Goal: Task Accomplishment & Management: Manage account settings

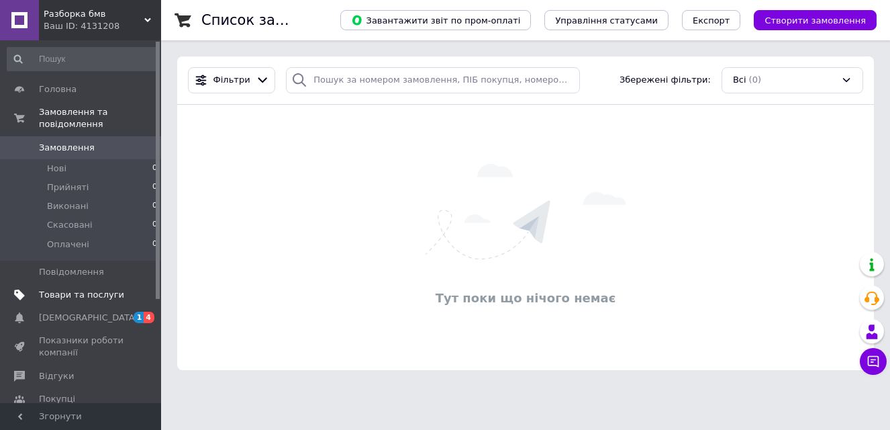
click at [118, 289] on span "Товари та послуги" at bounding box center [81, 295] width 85 height 12
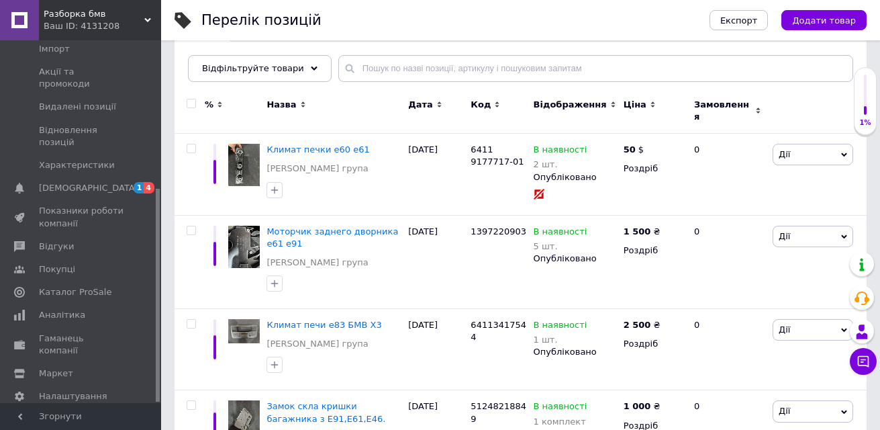
scroll to position [252, 0]
click at [61, 359] on link "Маркет" at bounding box center [82, 370] width 165 height 23
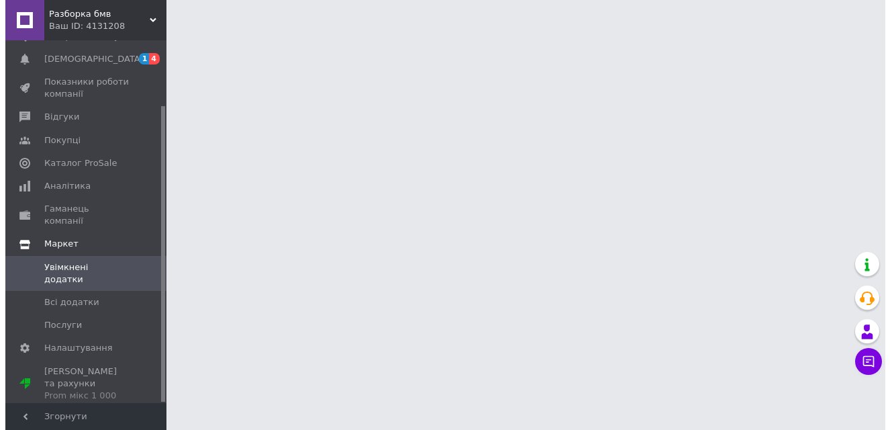
scroll to position [79, 0]
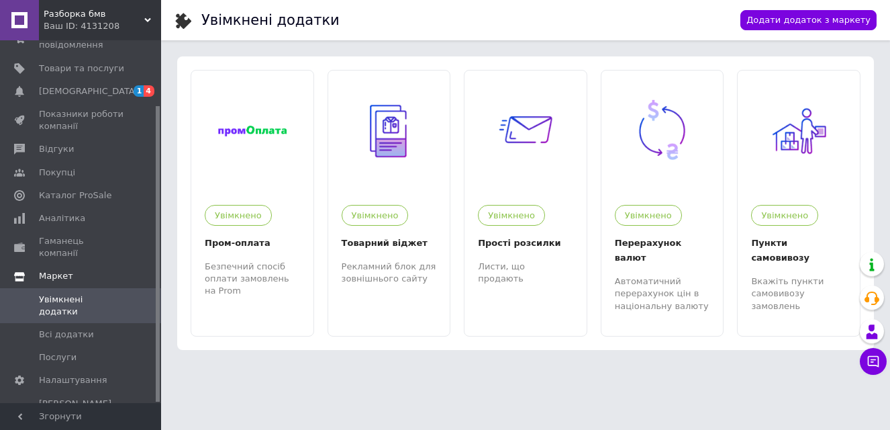
click at [80, 270] on span "Маркет" at bounding box center [100, 276] width 122 height 12
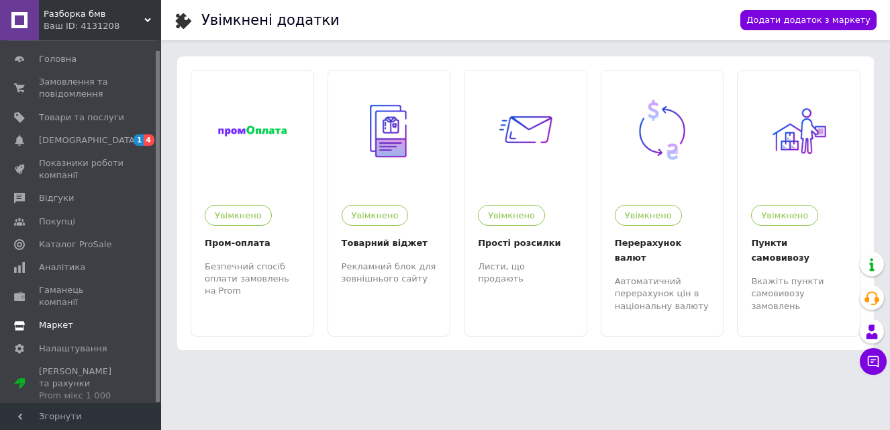
scroll to position [10, 0]
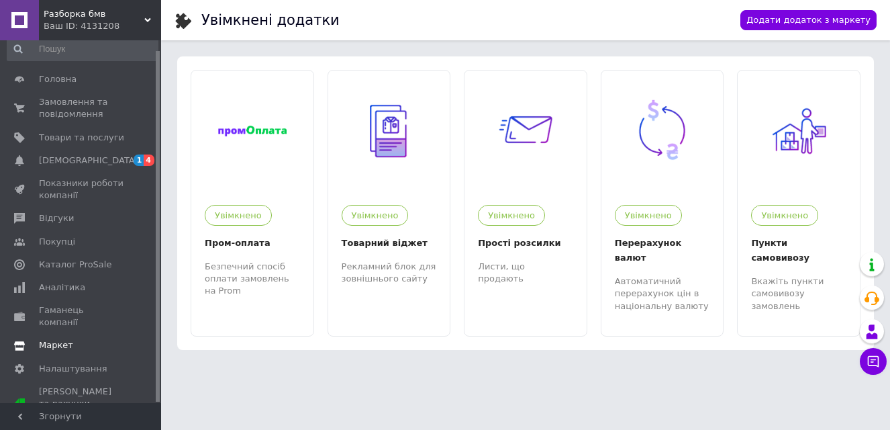
click at [74, 339] on span "Маркет" at bounding box center [81, 345] width 85 height 12
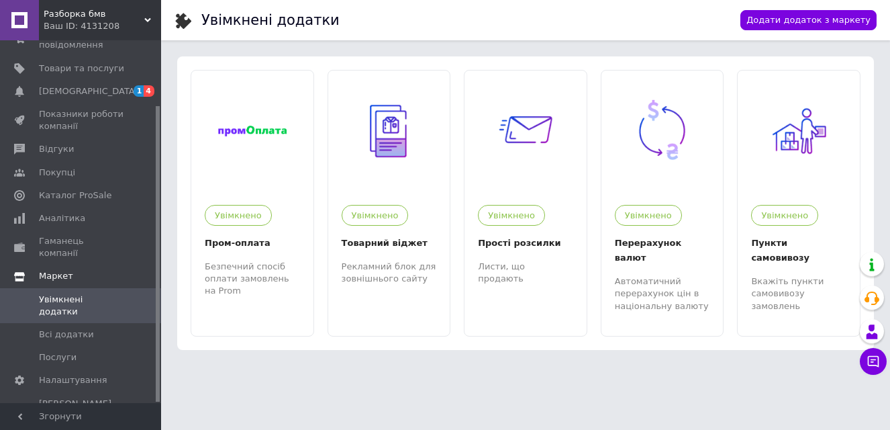
click at [118, 270] on span "Маркет" at bounding box center [100, 276] width 122 height 12
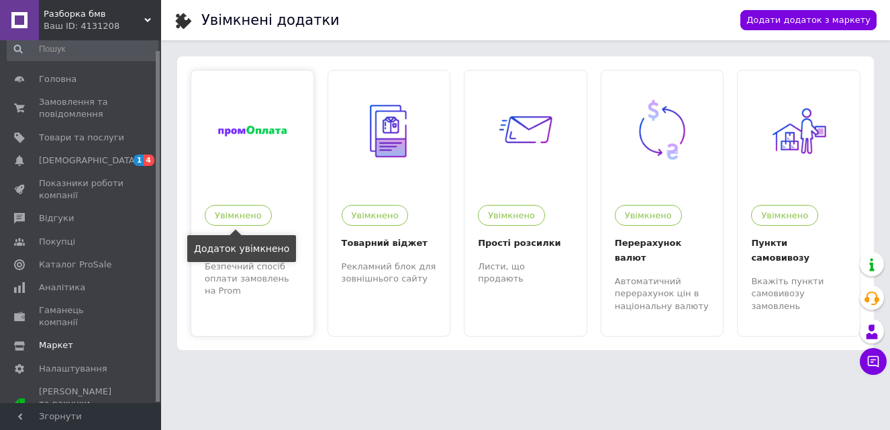
click at [242, 220] on div "Увімкнено" at bounding box center [238, 215] width 67 height 21
click at [697, 246] on div "Перерахунок валют" at bounding box center [662, 251] width 95 height 30
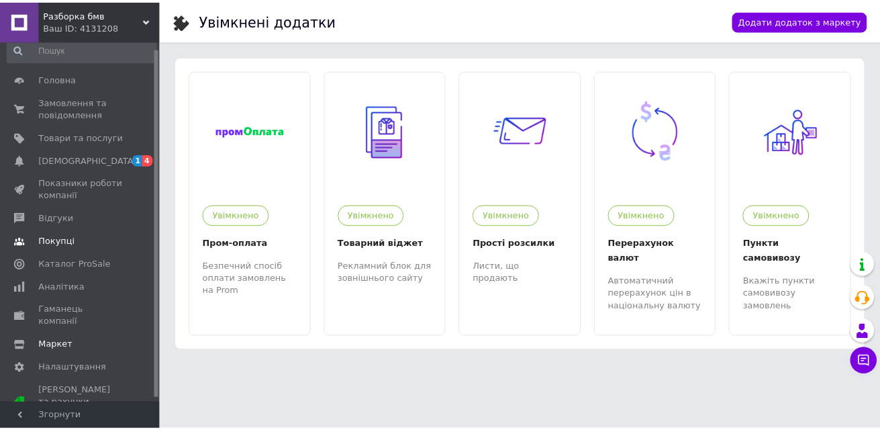
scroll to position [0, 0]
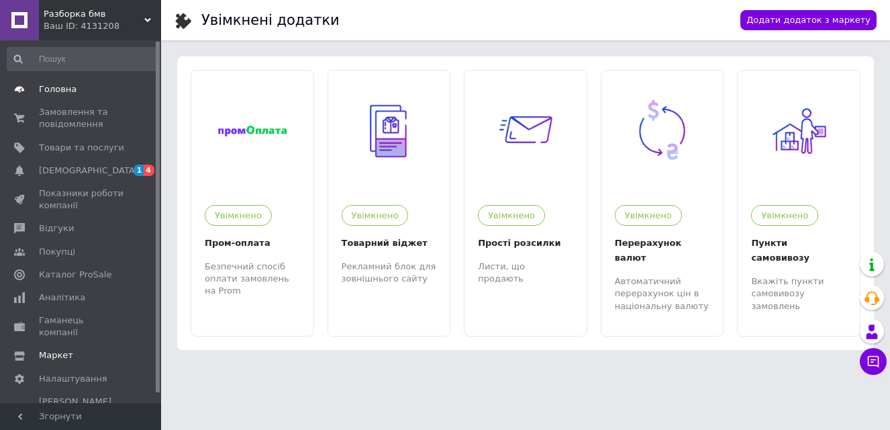
click at [79, 84] on span "Головна" at bounding box center [81, 89] width 85 height 12
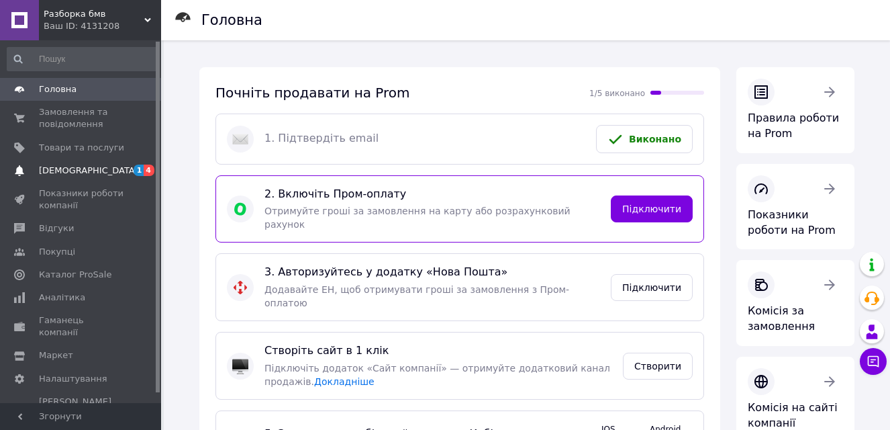
click at [107, 178] on link "[DEMOGRAPHIC_DATA] 1 4" at bounding box center [82, 170] width 165 height 23
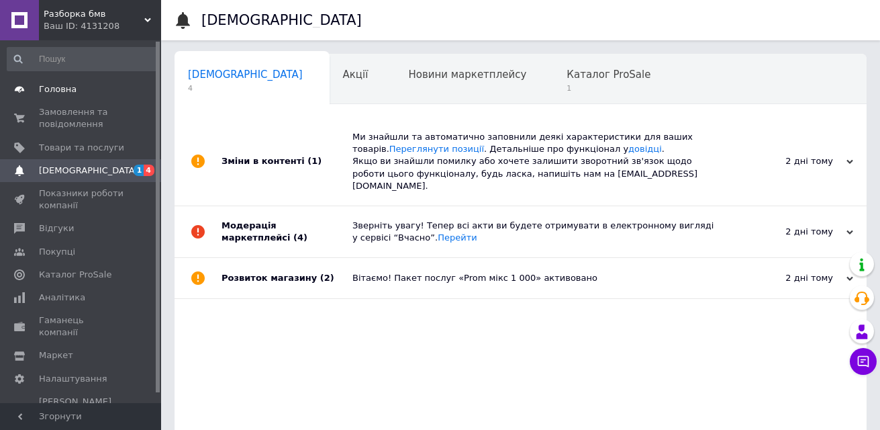
click at [77, 93] on span "Головна" at bounding box center [81, 89] width 85 height 12
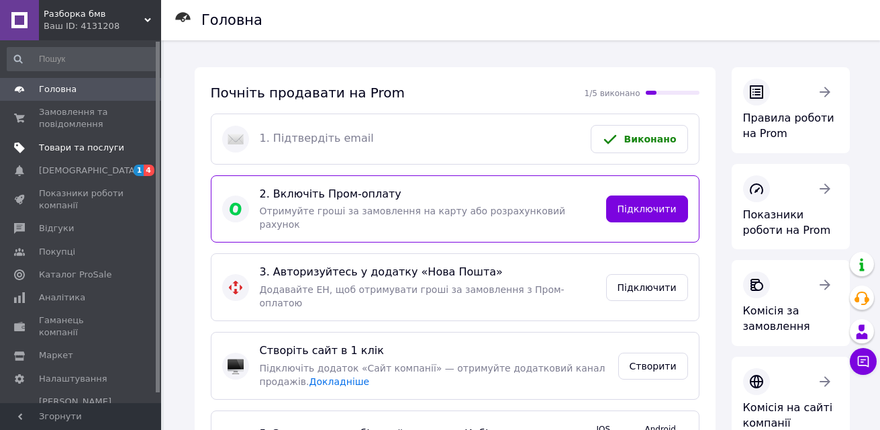
click at [101, 150] on span "Товари та послуги" at bounding box center [81, 148] width 85 height 12
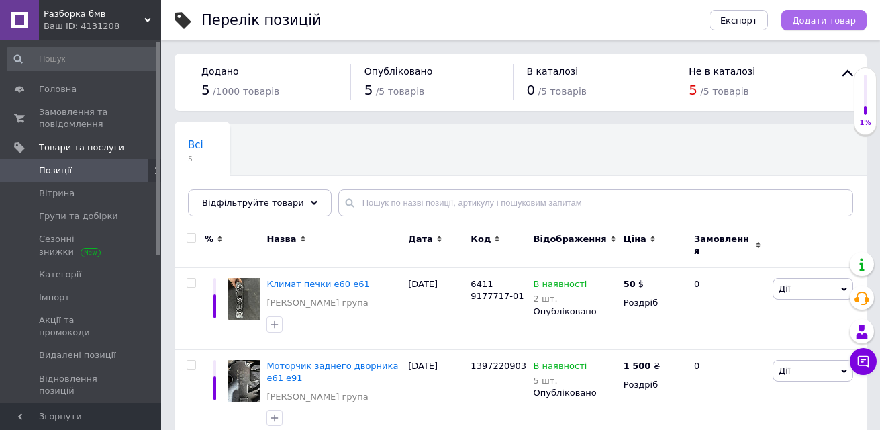
click at [830, 23] on span "Додати товар" at bounding box center [824, 20] width 64 height 10
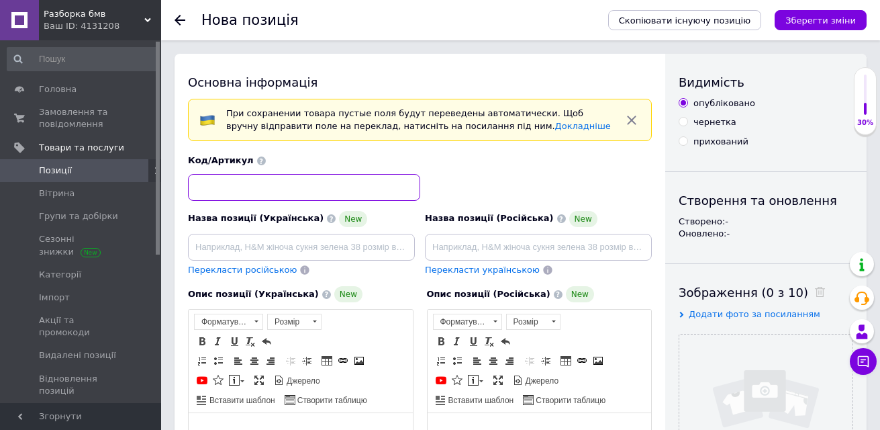
click at [265, 185] on input at bounding box center [304, 187] width 232 height 27
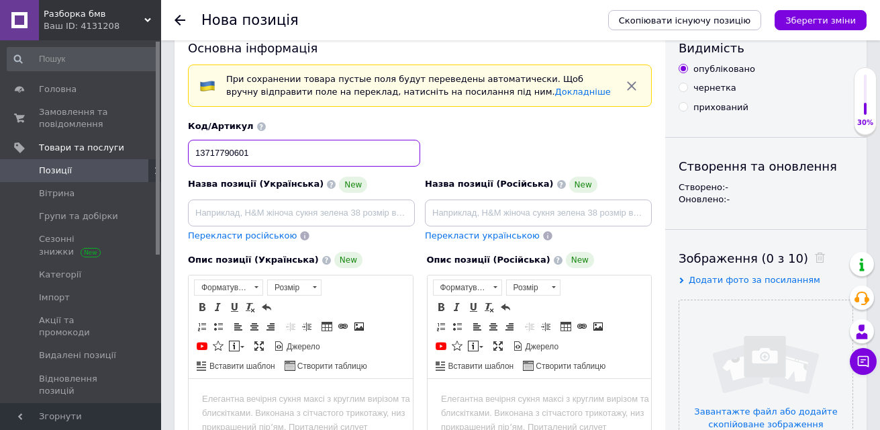
scroll to position [67, 0]
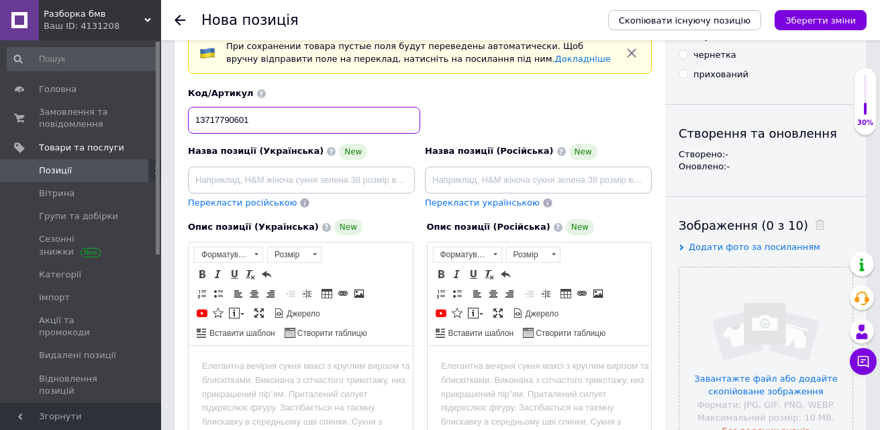
type input "13717790601"
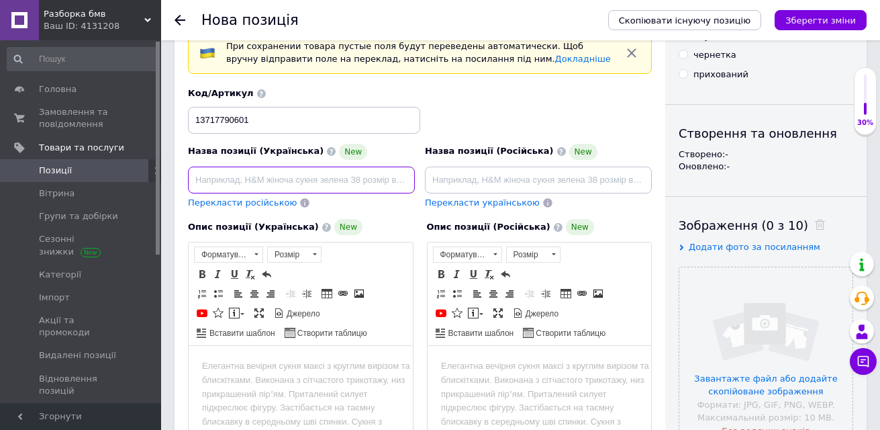
click at [296, 177] on input at bounding box center [301, 180] width 227 height 27
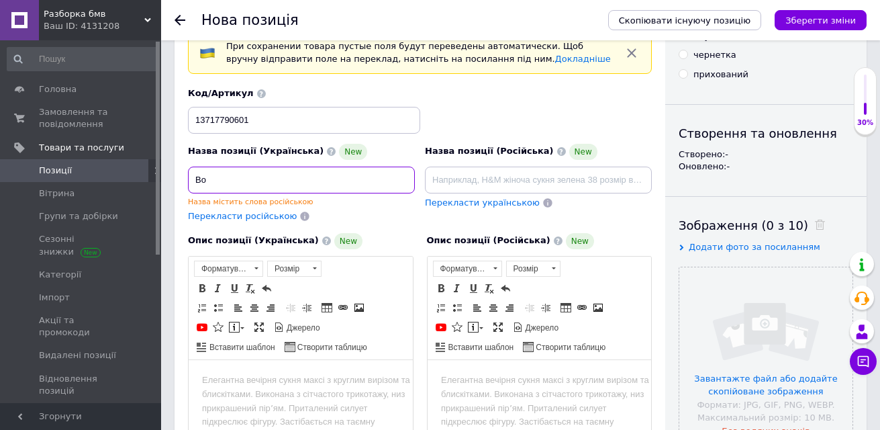
type input "В"
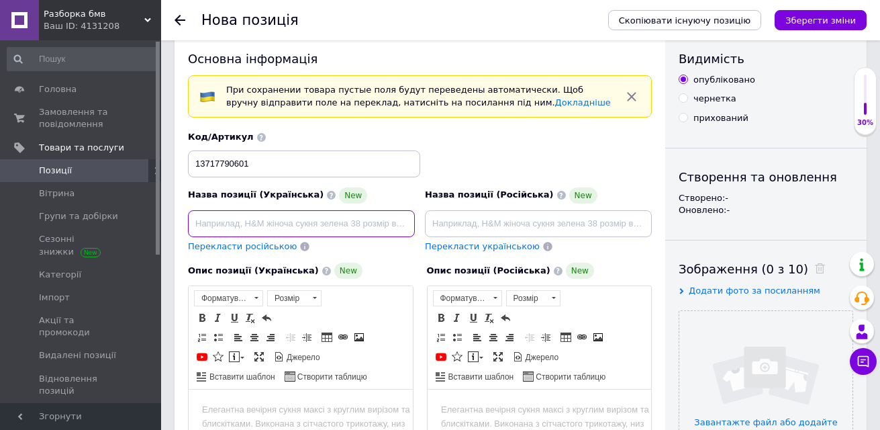
scroll to position [0, 0]
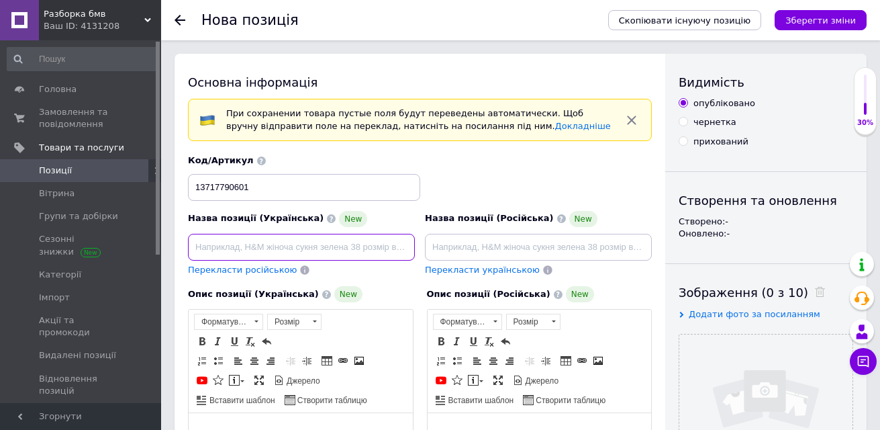
click at [331, 250] on input at bounding box center [301, 247] width 227 height 27
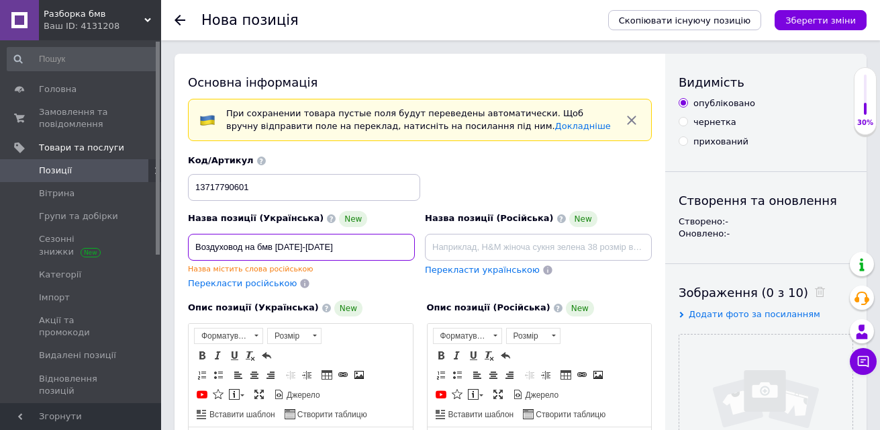
click at [275, 245] on input "Воздуховод на бмв [DATE]-[DATE]" at bounding box center [301, 247] width 227 height 27
drag, startPoint x: 351, startPoint y: 244, endPoint x: 179, endPoint y: 233, distance: 172.3
type input "Воздуховод на бмв Е87 .[DATE]-[DATE]"
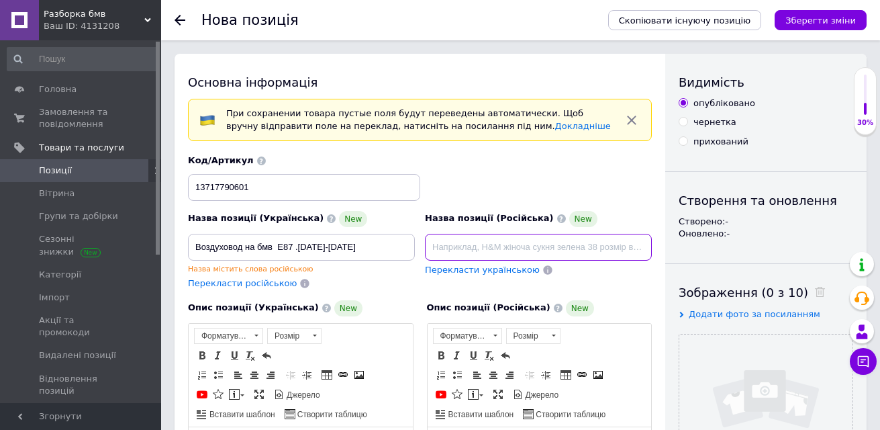
click at [547, 244] on input at bounding box center [538, 247] width 227 height 27
paste input "Воздуховод на бмв Е87 .[DATE]-[DATE]"
type input "Воздуховод на бмв Е87 .[DATE]-[DATE]"
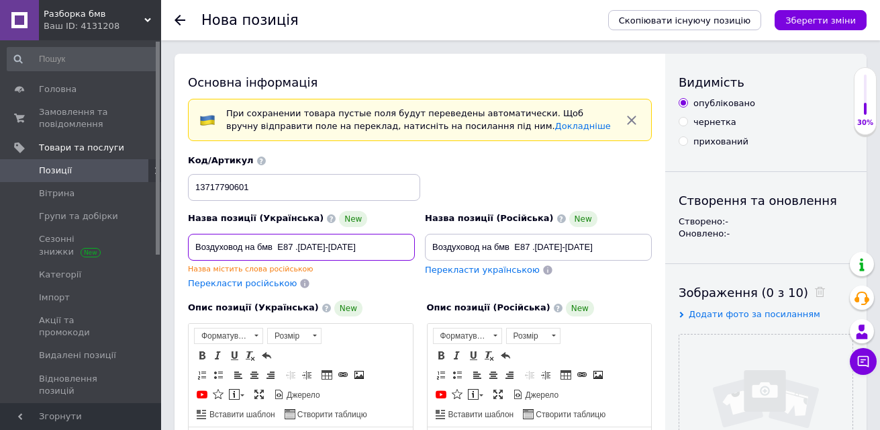
drag, startPoint x: 339, startPoint y: 241, endPoint x: 234, endPoint y: 251, distance: 105.2
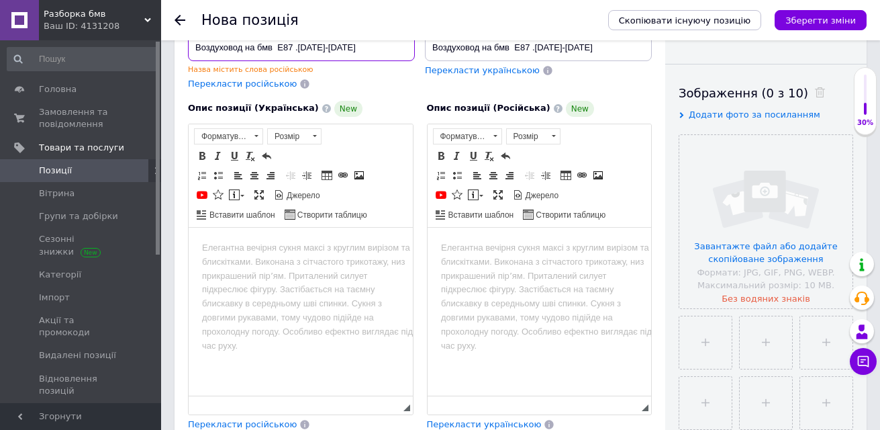
scroll to position [201, 0]
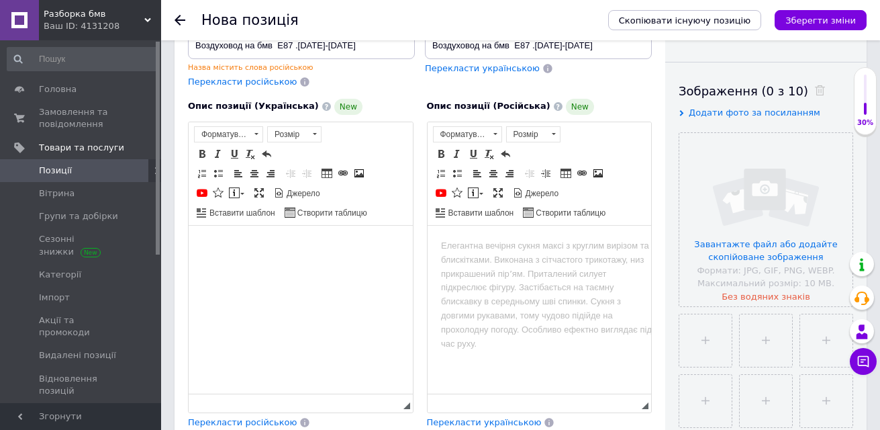
drag, startPoint x: 283, startPoint y: 299, endPoint x: 273, endPoint y: 352, distance: 53.3
click at [275, 266] on html at bounding box center [301, 245] width 224 height 41
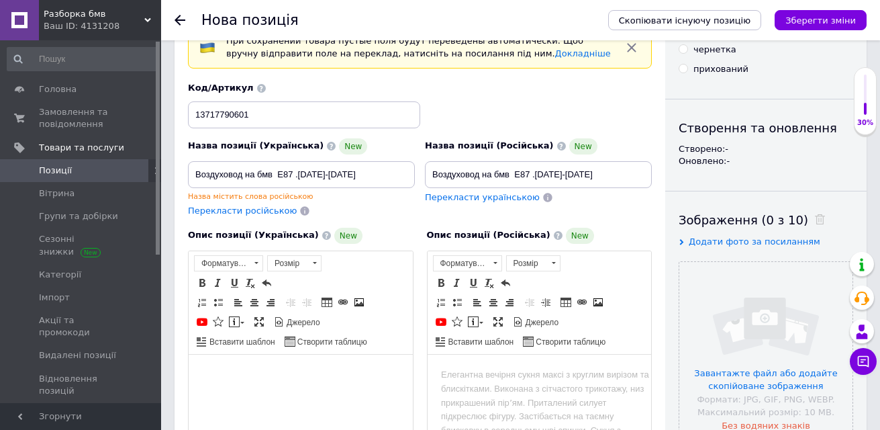
scroll to position [67, 0]
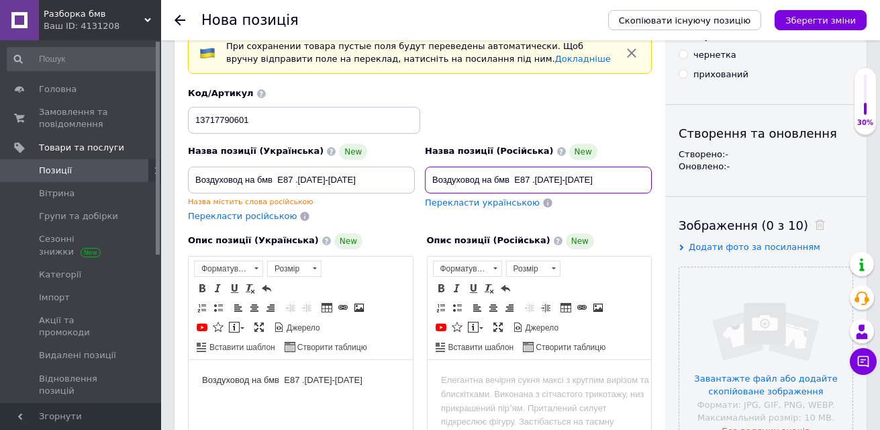
drag, startPoint x: 577, startPoint y: 183, endPoint x: 428, endPoint y: 206, distance: 151.5
click at [428, 206] on div "Назва позиції (Російська) New Воздуховод на бмв Е87 .[DATE]-[DATE] Перекласти у…" at bounding box center [538, 182] width 237 height 89
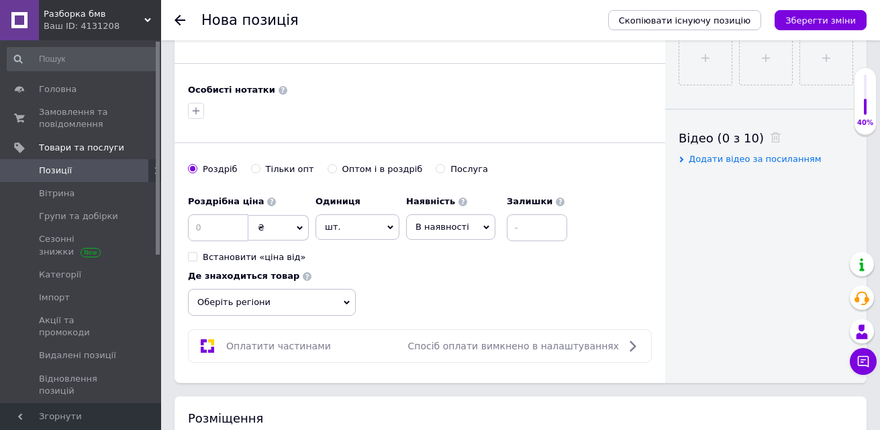
scroll to position [671, 0]
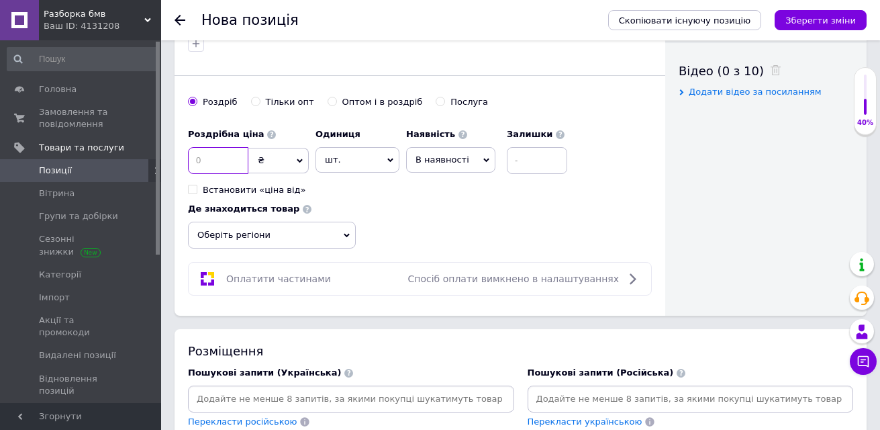
click at [222, 159] on input at bounding box center [218, 160] width 60 height 27
type input "1500"
click at [365, 159] on span "шт." at bounding box center [358, 160] width 84 height 26
click at [494, 235] on div "Роздрібна ціна 1500 ₴ $ EUR CHF GBP ¥ PLN ₸ MDL HUF KGS CNY TRY KRW lei Встанов…" at bounding box center [420, 186] width 464 height 128
click at [544, 159] on input at bounding box center [537, 160] width 60 height 27
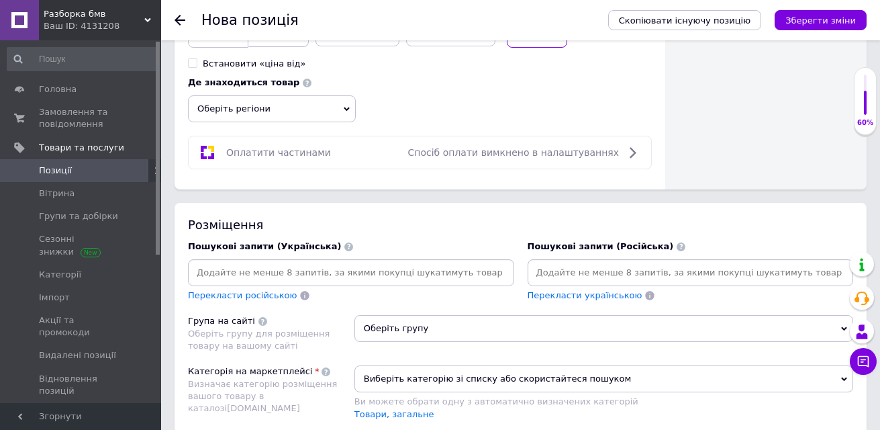
scroll to position [806, 0]
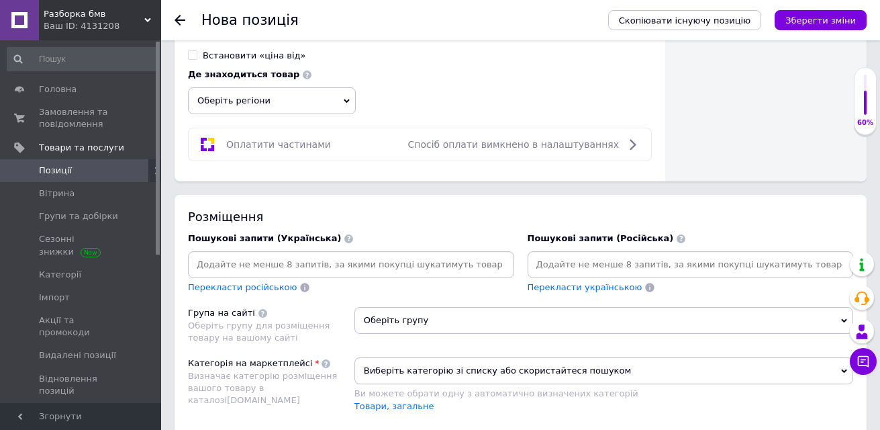
type input "3"
click at [344, 101] on icon at bounding box center [347, 101] width 6 height 4
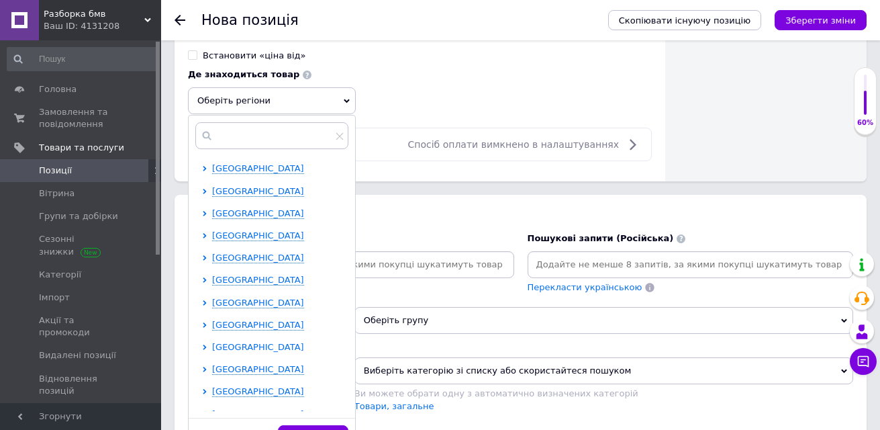
click at [268, 345] on span "[GEOGRAPHIC_DATA]" at bounding box center [258, 347] width 92 height 10
click at [215, 367] on input "checkbox" at bounding box center [216, 368] width 9 height 9
checkbox input "true"
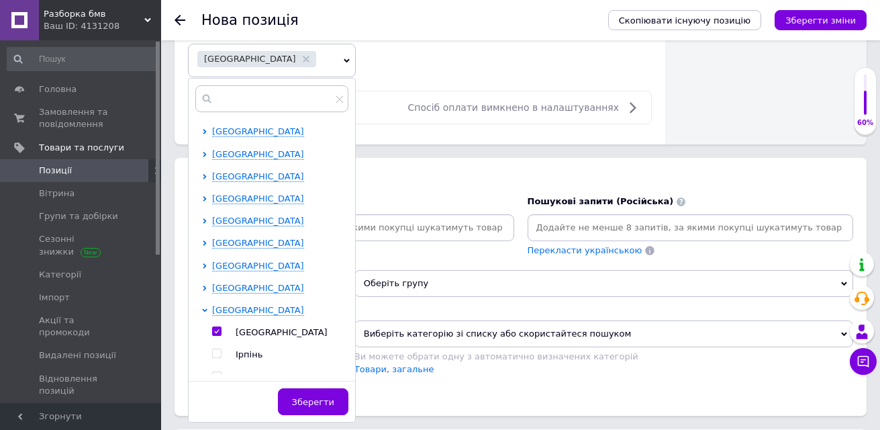
scroll to position [873, 0]
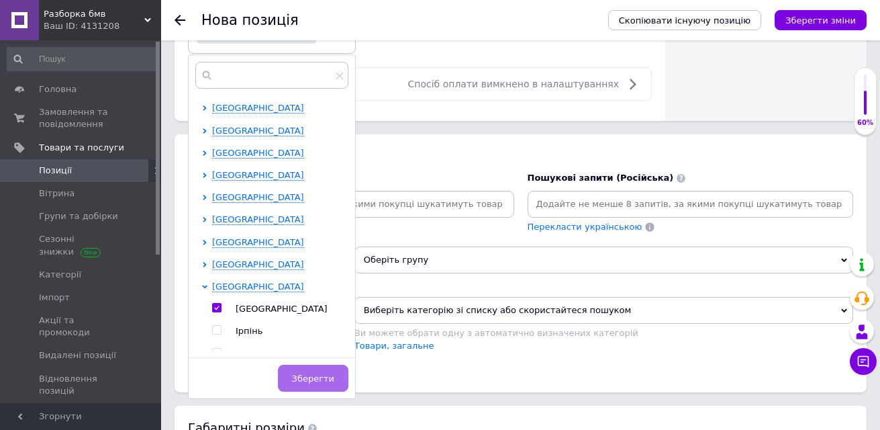
click at [311, 377] on span "Зберегти" at bounding box center [313, 378] width 42 height 10
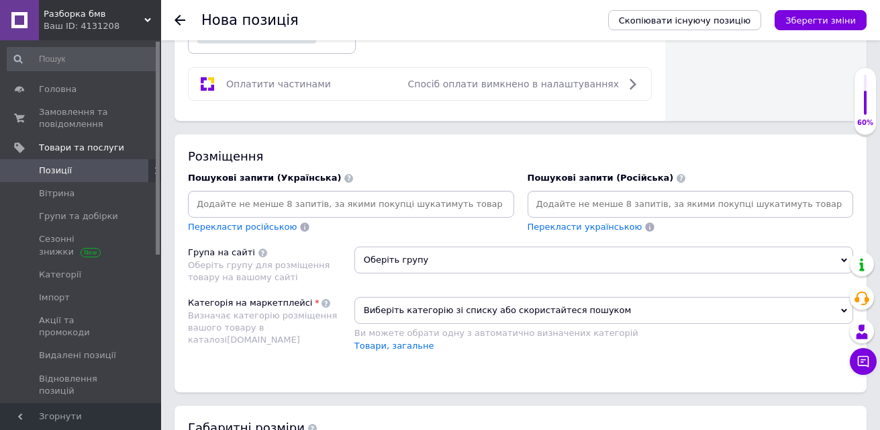
click at [379, 202] on input at bounding box center [351, 204] width 321 height 20
click at [259, 199] on input at bounding box center [351, 204] width 321 height 20
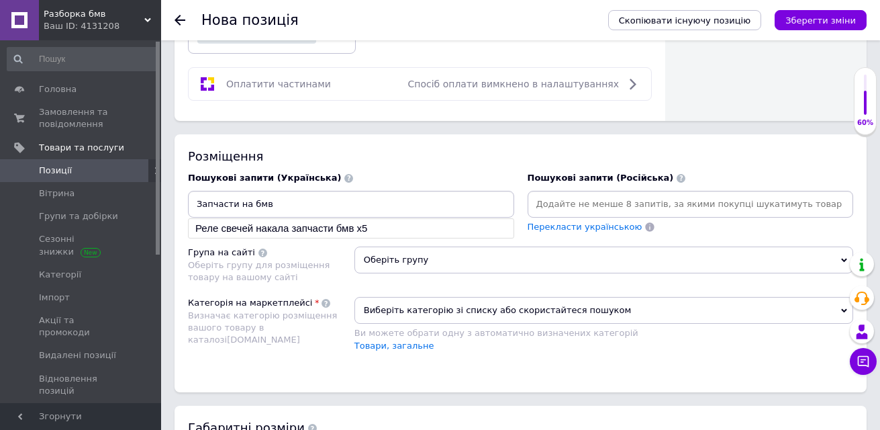
click at [307, 207] on input "Запчасти на бмв" at bounding box center [351, 204] width 321 height 20
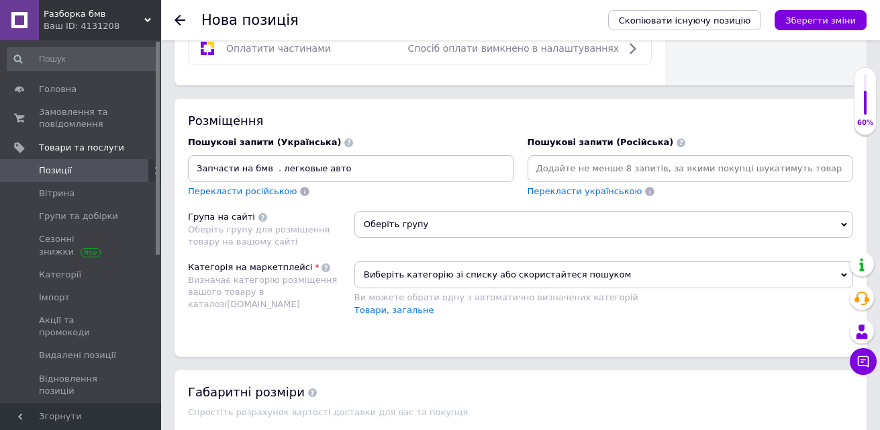
scroll to position [940, 0]
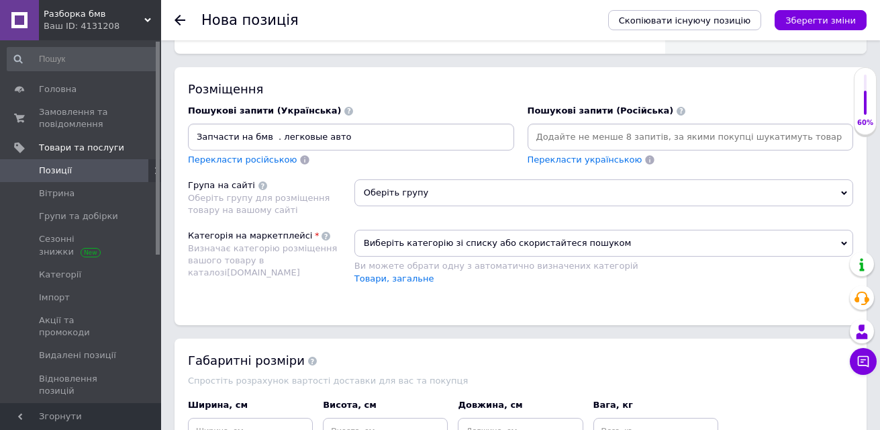
type input "Запчасти на бмв . легковые авто"
click at [841, 191] on icon at bounding box center [844, 193] width 6 height 6
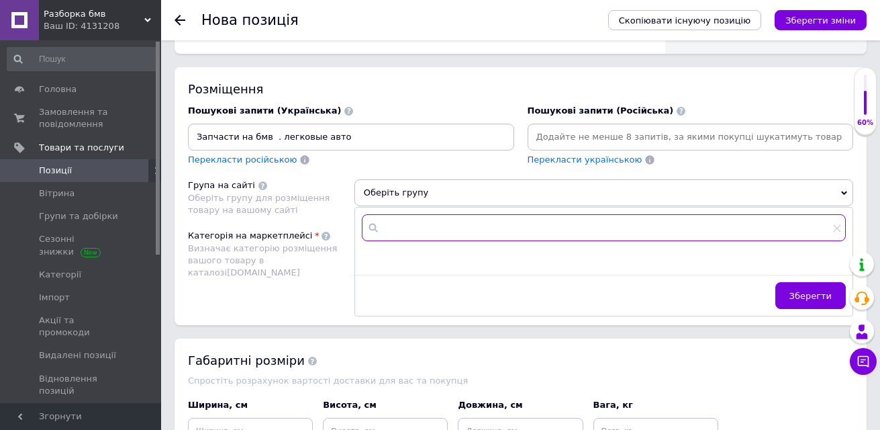
click at [605, 227] on input "text" at bounding box center [604, 227] width 484 height 27
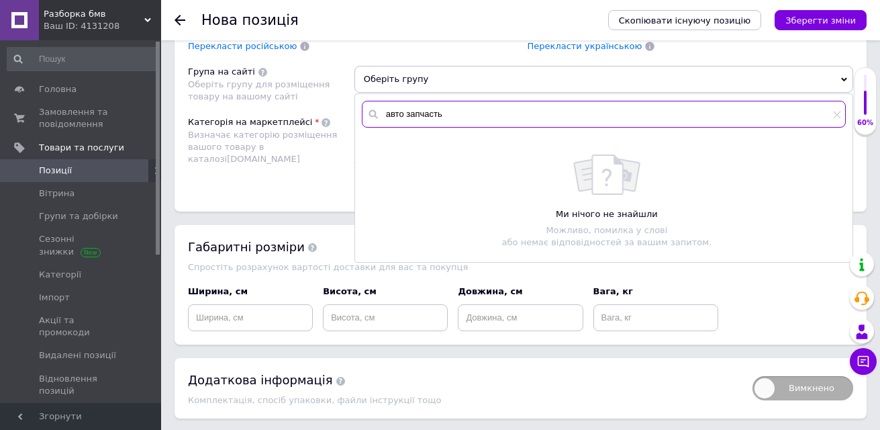
scroll to position [1074, 0]
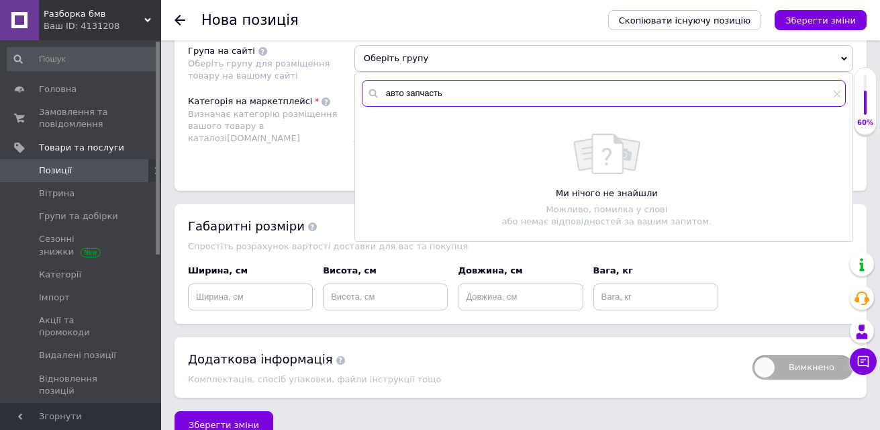
type input "авто запчасть"
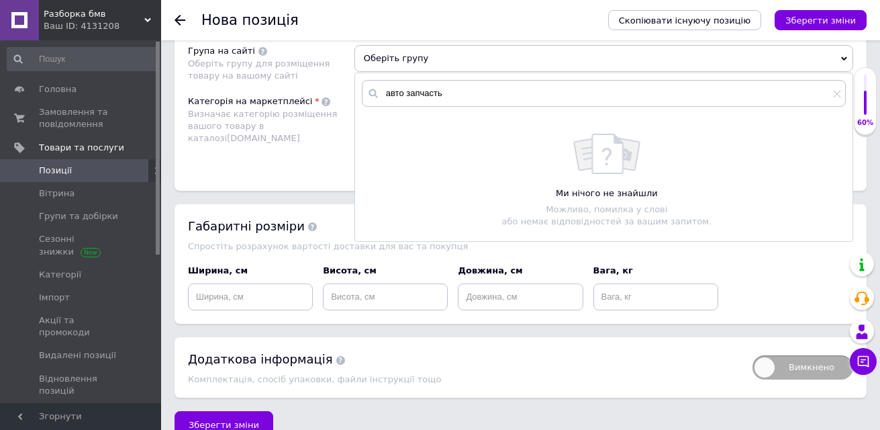
click at [755, 199] on div "Ми нічого не знайшли" at bounding box center [607, 193] width 477 height 12
click at [840, 54] on span "Оберіть групу" at bounding box center [604, 58] width 499 height 27
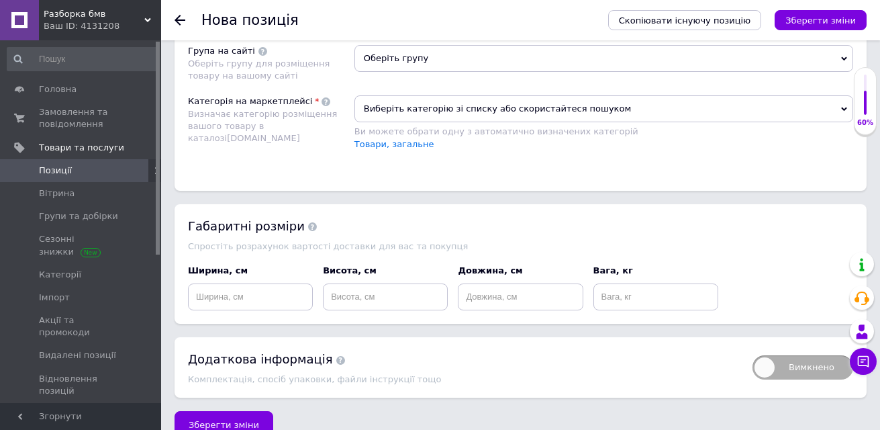
click at [841, 60] on icon at bounding box center [844, 59] width 6 height 6
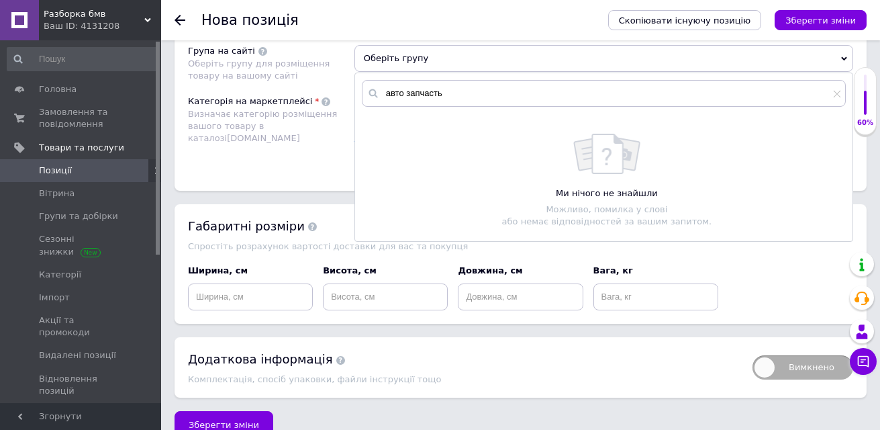
click at [845, 58] on icon at bounding box center [844, 59] width 6 height 4
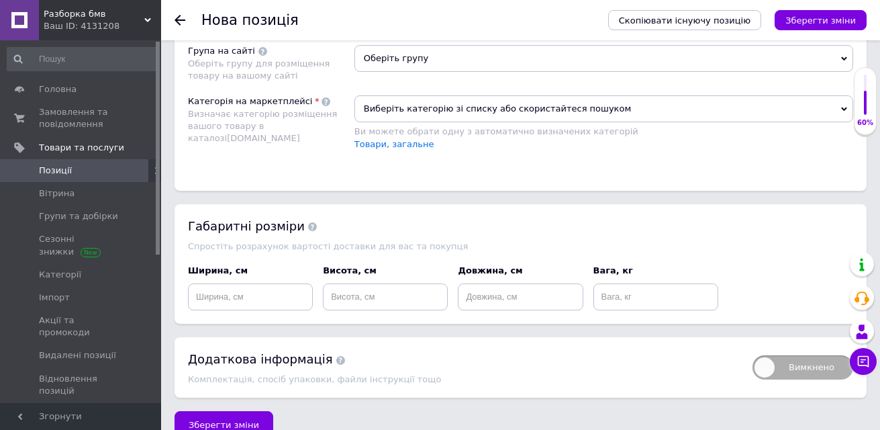
click at [845, 58] on icon at bounding box center [844, 59] width 6 height 4
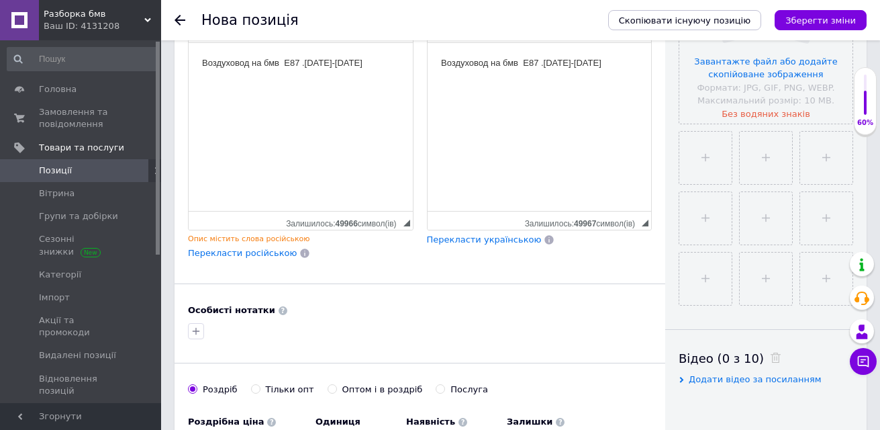
scroll to position [360, 0]
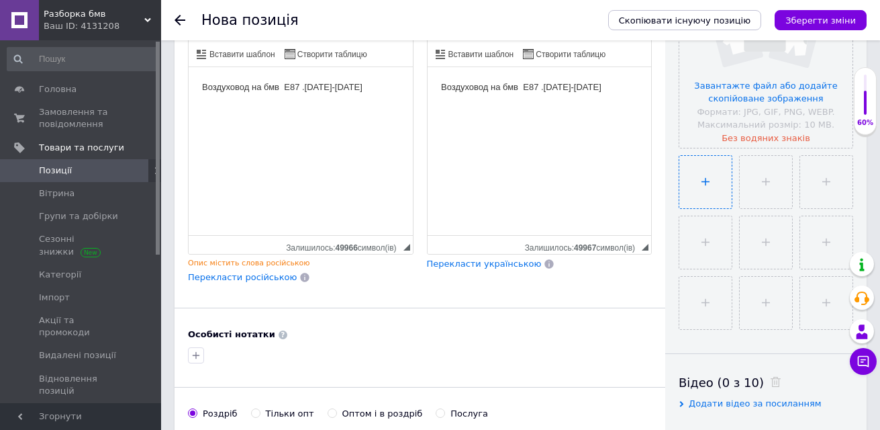
click at [706, 193] on input "file" at bounding box center [706, 182] width 52 height 52
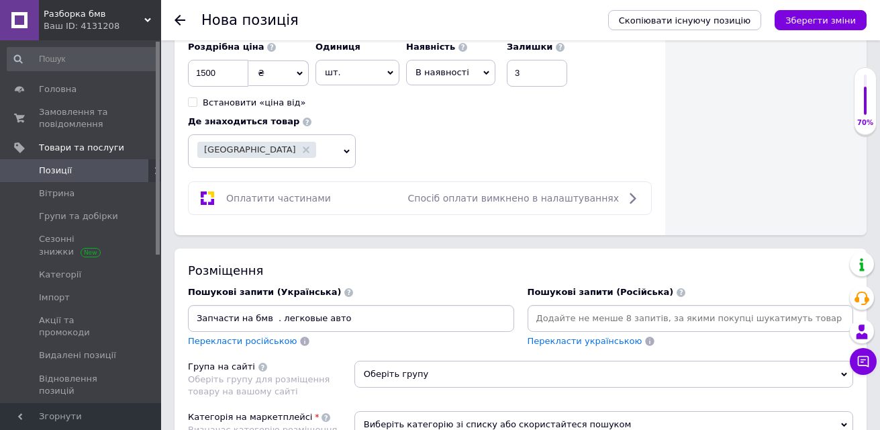
scroll to position [763, 0]
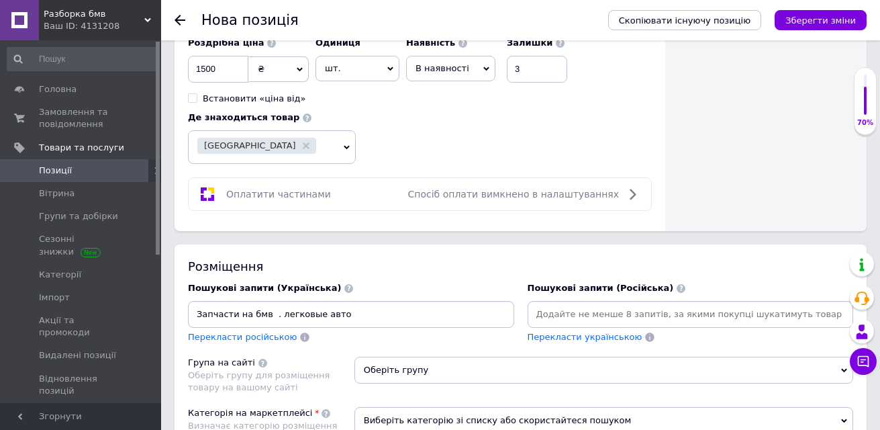
click at [632, 195] on icon at bounding box center [632, 194] width 16 height 16
click at [632, 194] on icon at bounding box center [632, 194] width 16 height 16
click at [633, 195] on icon at bounding box center [632, 194] width 16 height 16
click at [636, 197] on icon at bounding box center [632, 194] width 16 height 16
drag, startPoint x: 637, startPoint y: 197, endPoint x: 553, endPoint y: 197, distance: 83.9
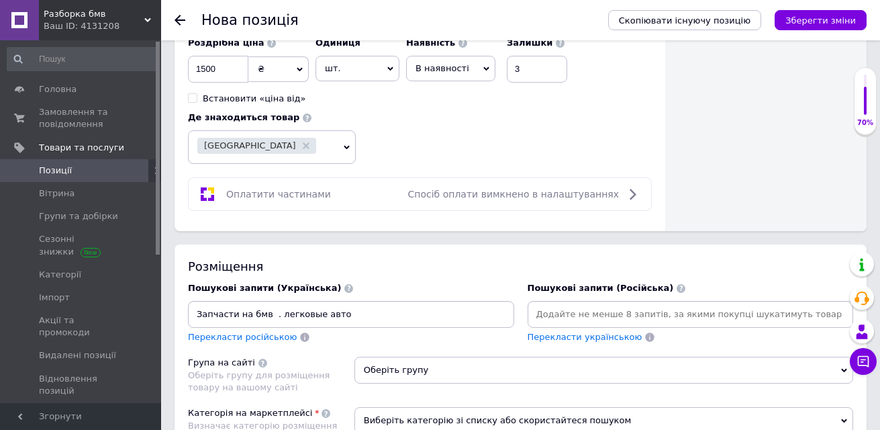
click at [637, 197] on icon at bounding box center [632, 194] width 16 height 16
click at [263, 199] on span "Оплатити частинами" at bounding box center [278, 194] width 105 height 11
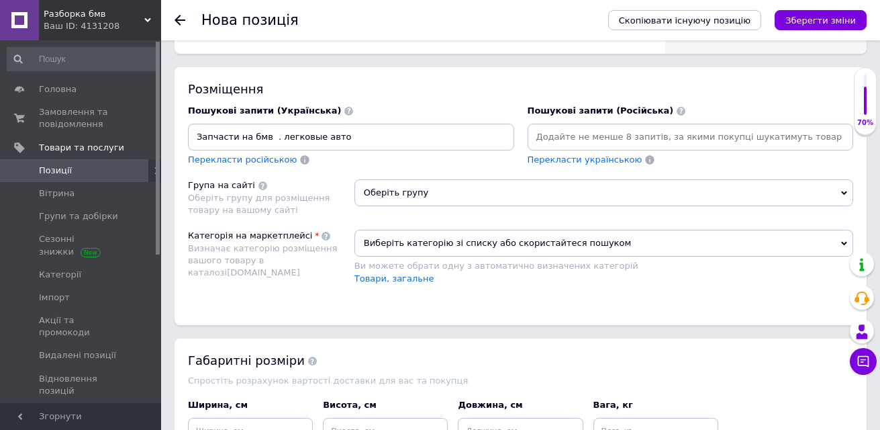
scroll to position [964, 0]
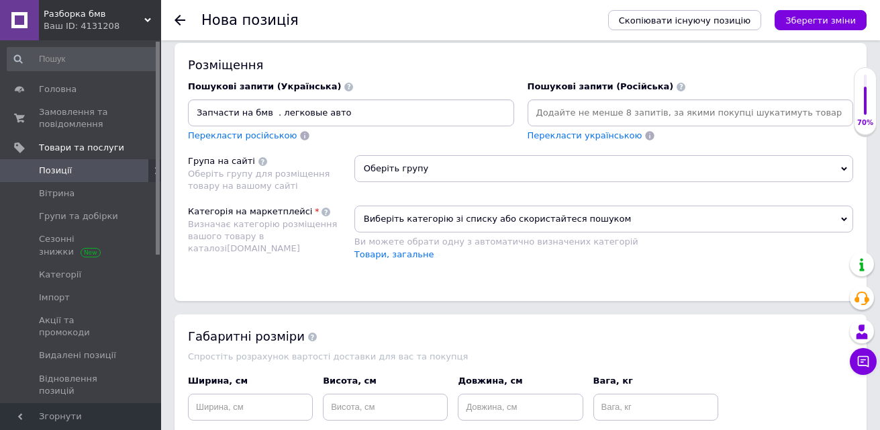
click at [839, 220] on span "Виберіть категорію зі списку або скористайтеся пошуком" at bounding box center [604, 218] width 499 height 27
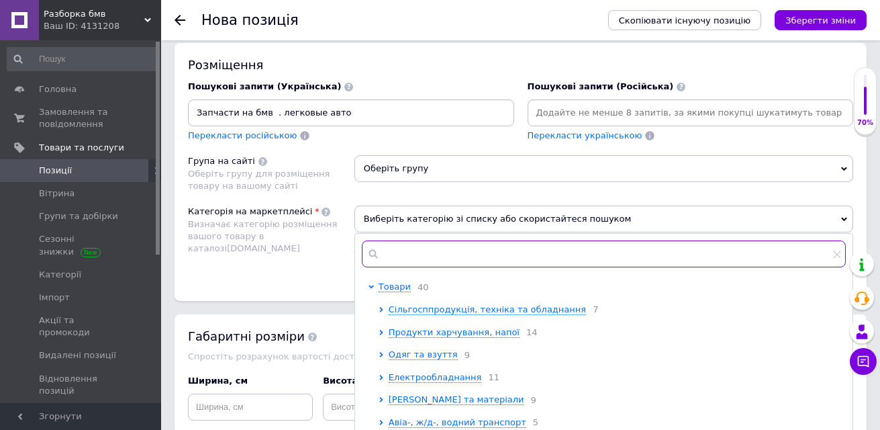
click at [419, 253] on input "text" at bounding box center [604, 253] width 484 height 27
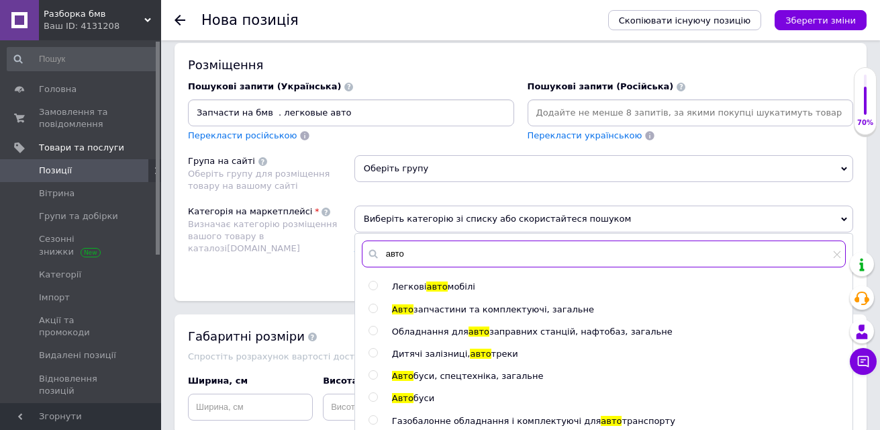
type input "авто"
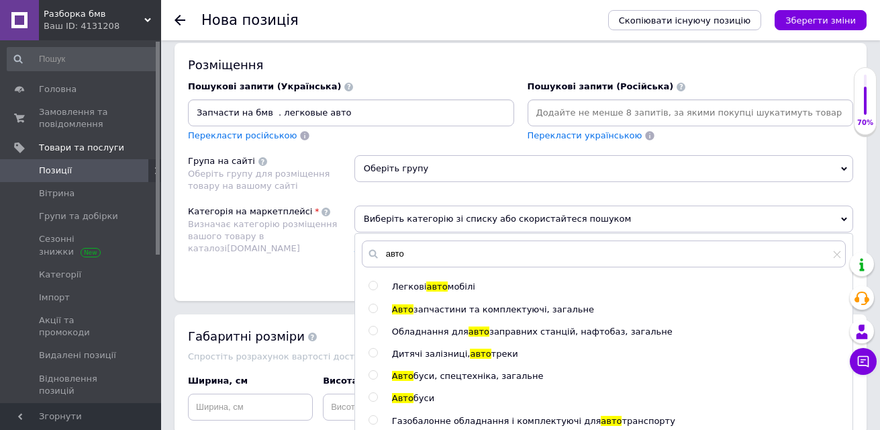
click at [374, 286] on input "radio" at bounding box center [373, 285] width 9 height 9
radio input "true"
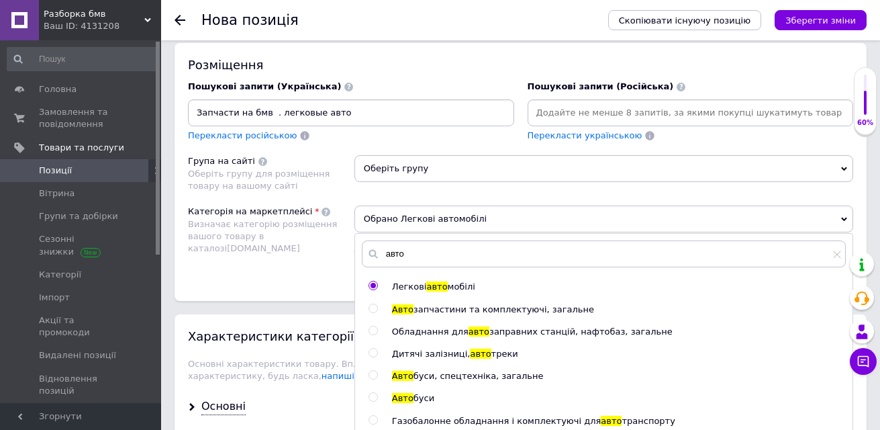
click at [377, 308] on span at bounding box center [373, 308] width 9 height 9
click at [377, 308] on input "radio" at bounding box center [373, 308] width 9 height 9
radio input "true"
click at [373, 287] on input "radio" at bounding box center [373, 285] width 9 height 9
radio input "true"
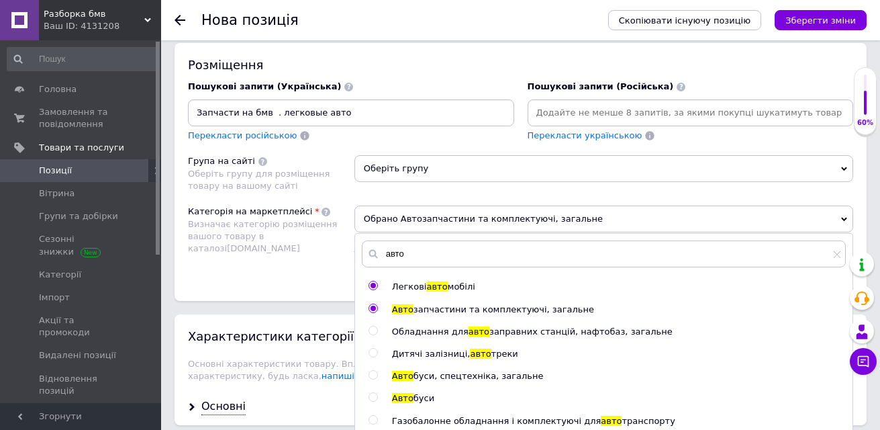
radio input "false"
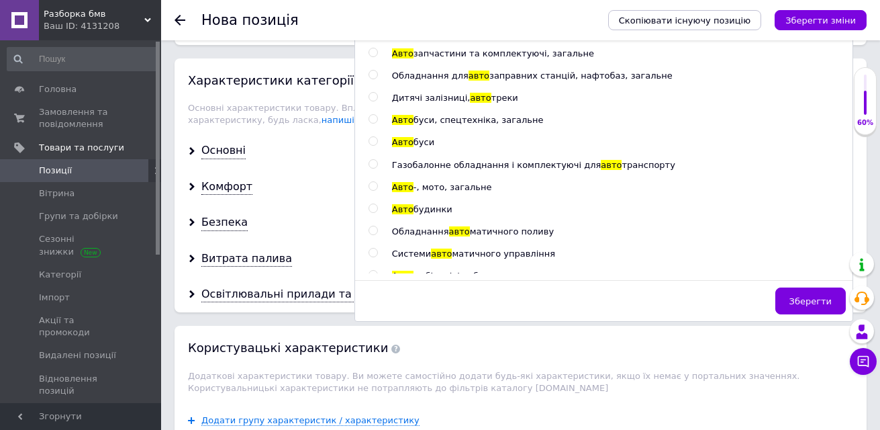
scroll to position [1300, 0]
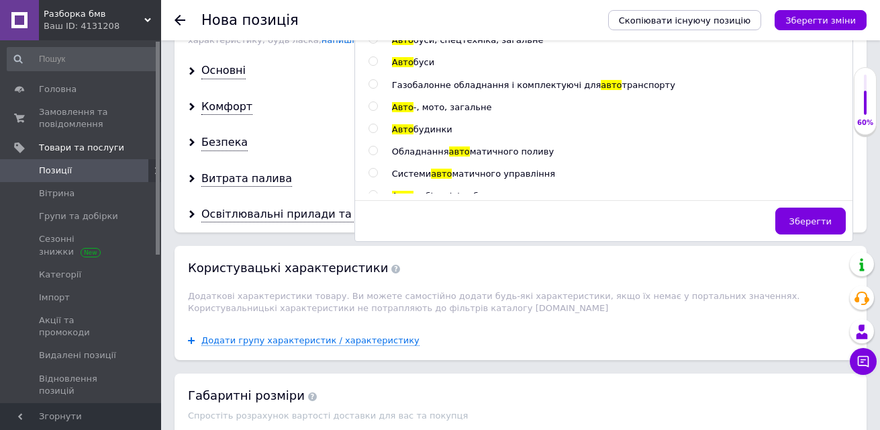
click at [826, 223] on span "Зберегти" at bounding box center [811, 221] width 42 height 10
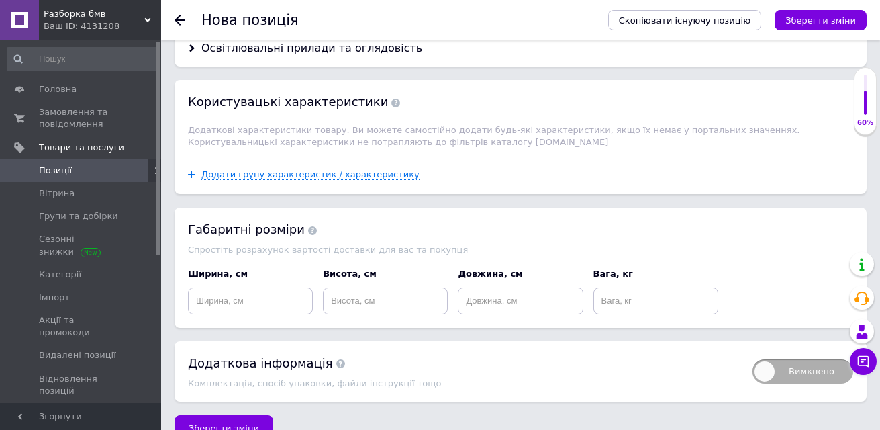
scroll to position [1494, 0]
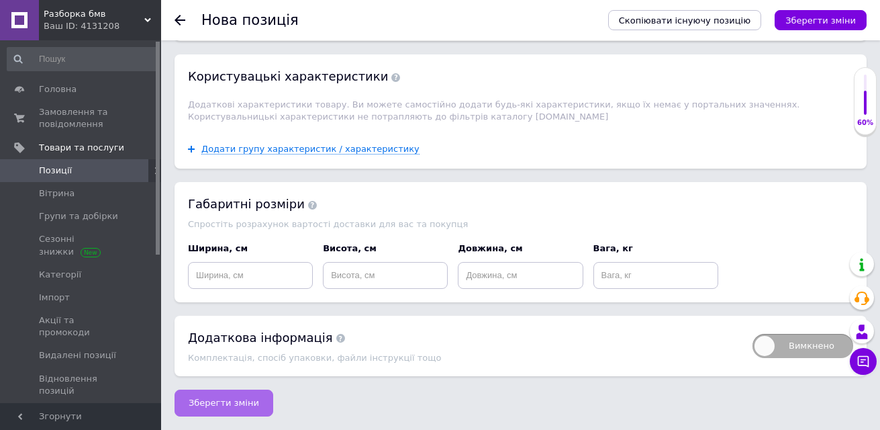
click at [221, 400] on span "Зберегти зміни" at bounding box center [224, 403] width 71 height 10
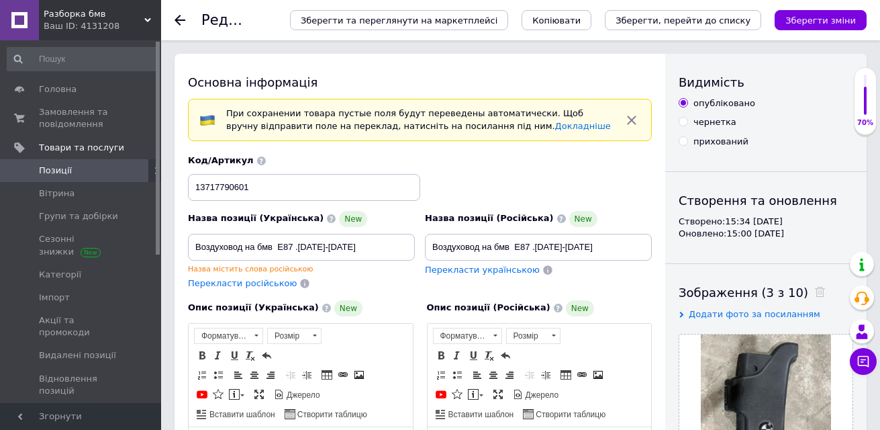
click at [132, 168] on span at bounding box center [142, 171] width 37 height 12
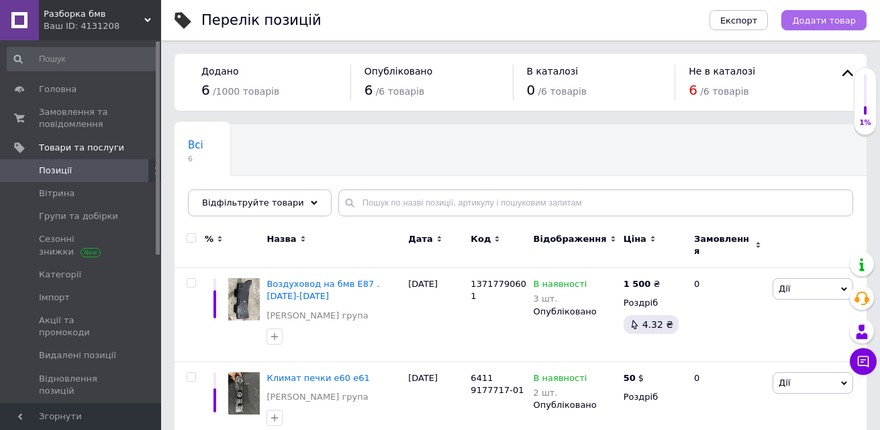
click at [822, 21] on span "Додати товар" at bounding box center [824, 20] width 64 height 10
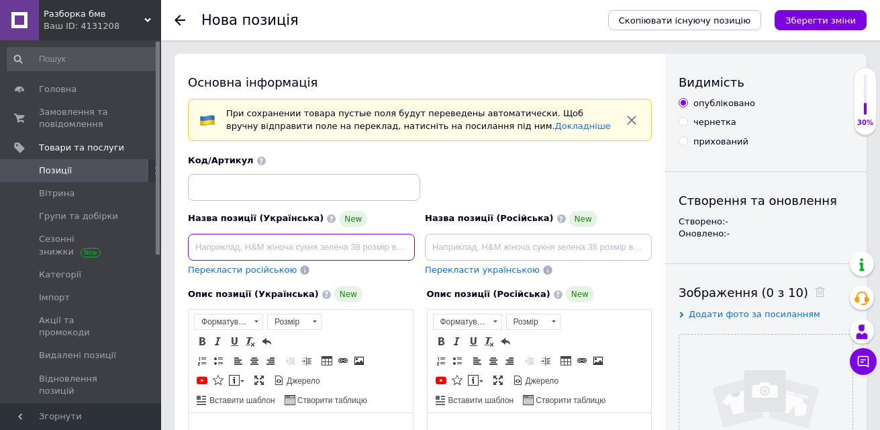
click at [234, 250] on input at bounding box center [301, 247] width 227 height 27
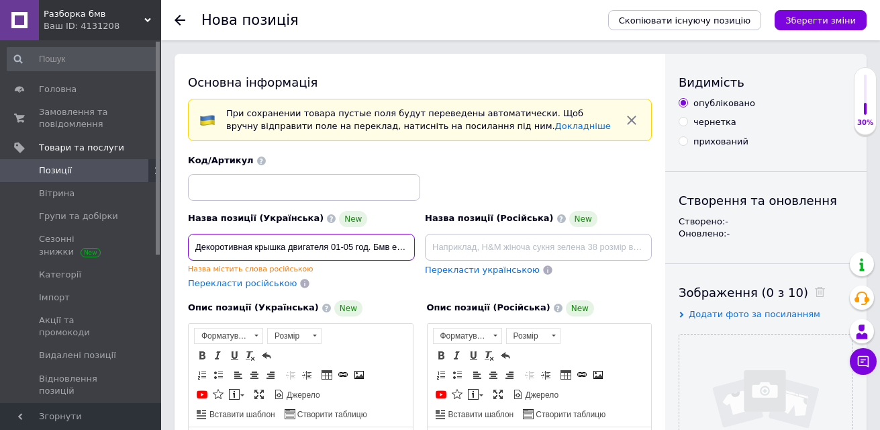
type input "Декоротивная крышка двигателя 01-05 год. Бмв е46"
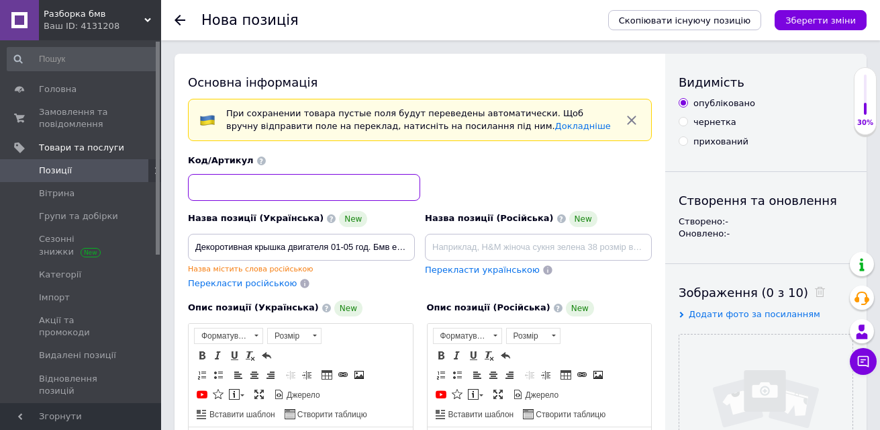
click at [244, 181] on input at bounding box center [304, 187] width 232 height 27
click at [333, 183] on input at bounding box center [304, 187] width 232 height 27
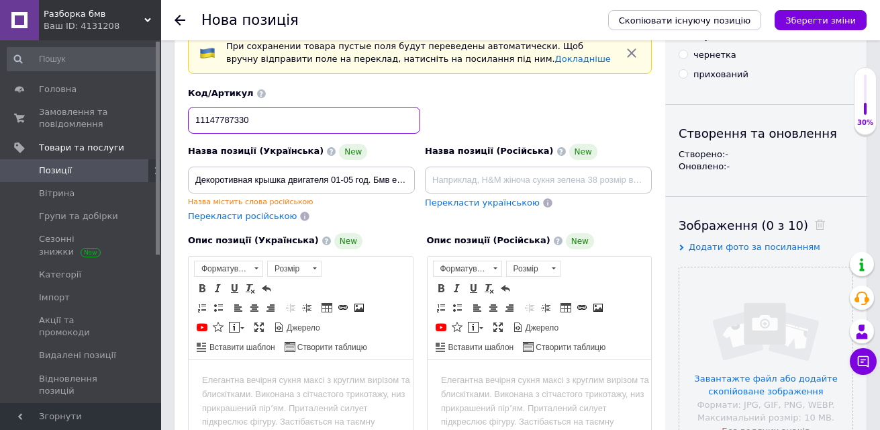
type input "11147787330"
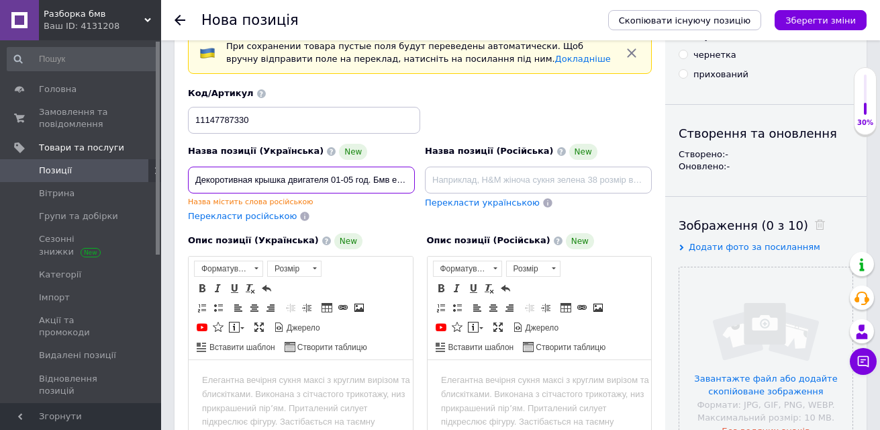
scroll to position [0, 1]
drag, startPoint x: 190, startPoint y: 179, endPoint x: 423, endPoint y: 193, distance: 233.4
click at [423, 193] on div "Назва позиції (Українська) New Декоротивная крышка двигателя 01-05 год. Бмв е46…" at bounding box center [420, 155] width 474 height 145
paste input "Декоротивная крышка двигателя 01-05 год. Бмв е46"
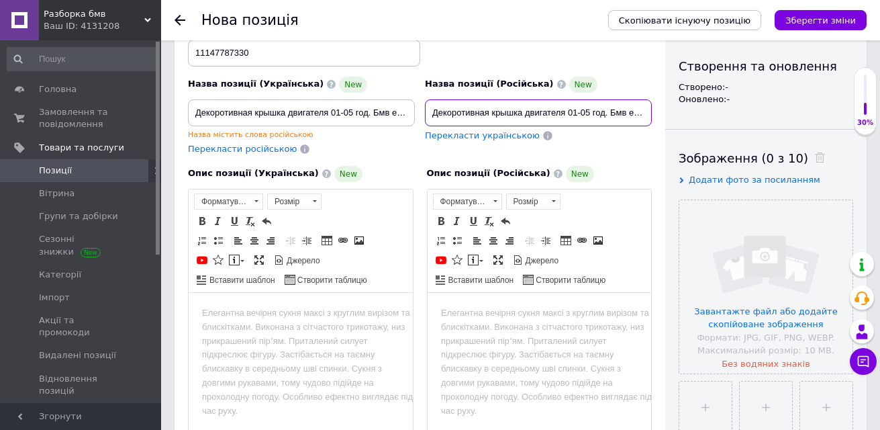
scroll to position [67, 0]
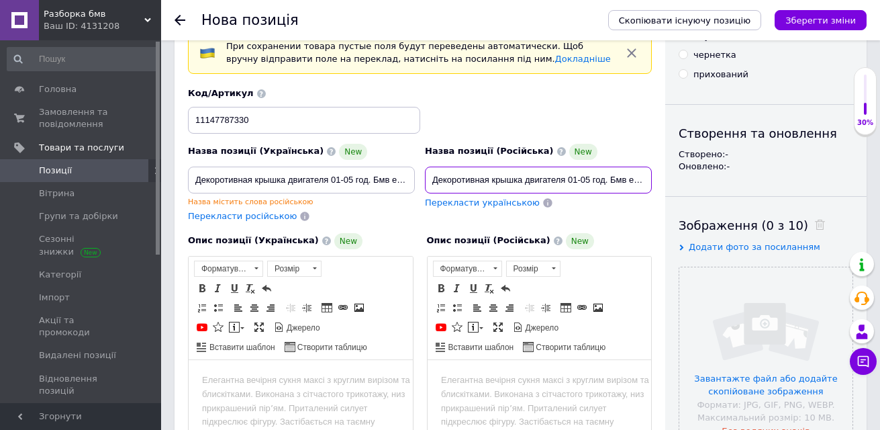
type input "Декоротивная крышка двигателя 01-05 год. Бмв е46"
drag, startPoint x: 200, startPoint y: 177, endPoint x: 285, endPoint y: 189, distance: 85.5
click at [285, 189] on input "Декоротивная крышка двигателя 01-05 год. Бмв е46" at bounding box center [301, 180] width 227 height 27
click at [397, 150] on div "Назва позиції (Українська) New" at bounding box center [301, 152] width 227 height 16
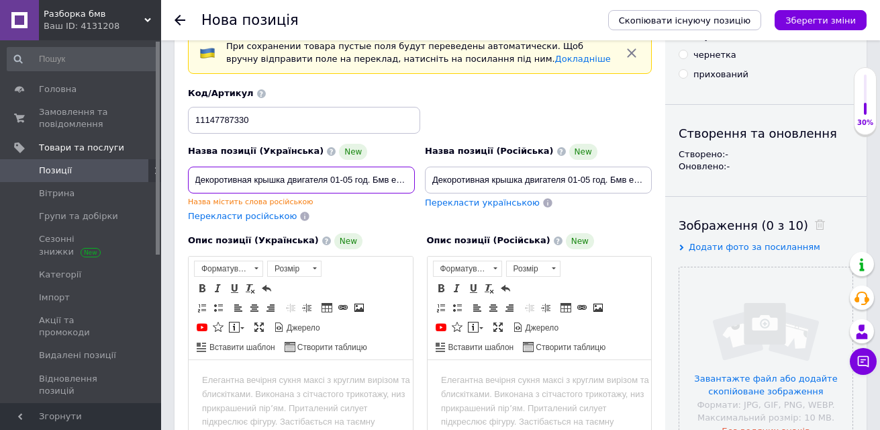
drag, startPoint x: 192, startPoint y: 179, endPoint x: 418, endPoint y: 199, distance: 227.1
click at [418, 199] on div "Назва позиції (Українська) New Декоротивная крышка двигателя 01-05 год. Бмв е46…" at bounding box center [301, 182] width 237 height 89
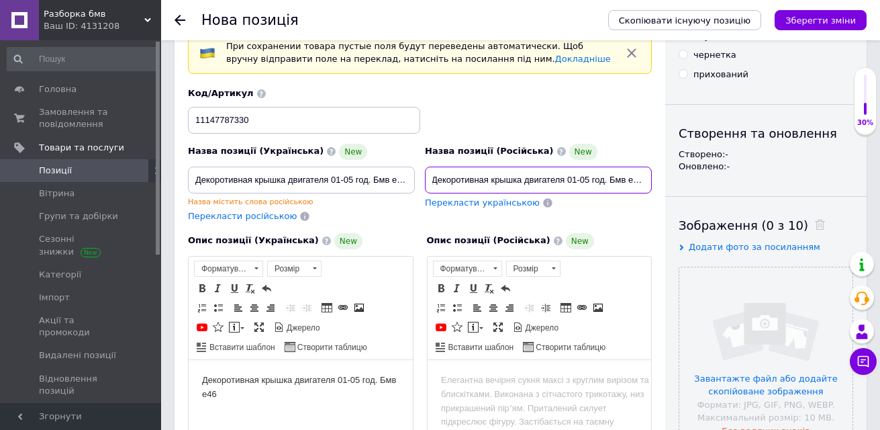
drag, startPoint x: 429, startPoint y: 179, endPoint x: 663, endPoint y: 183, distance: 234.4
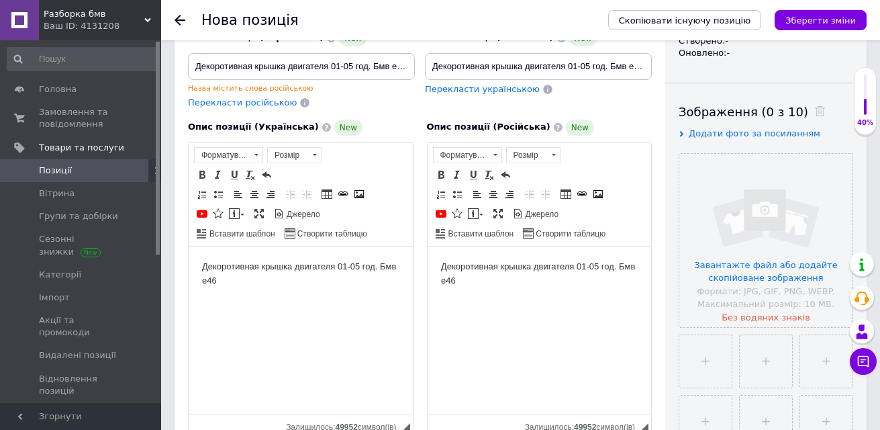
scroll to position [332, 0]
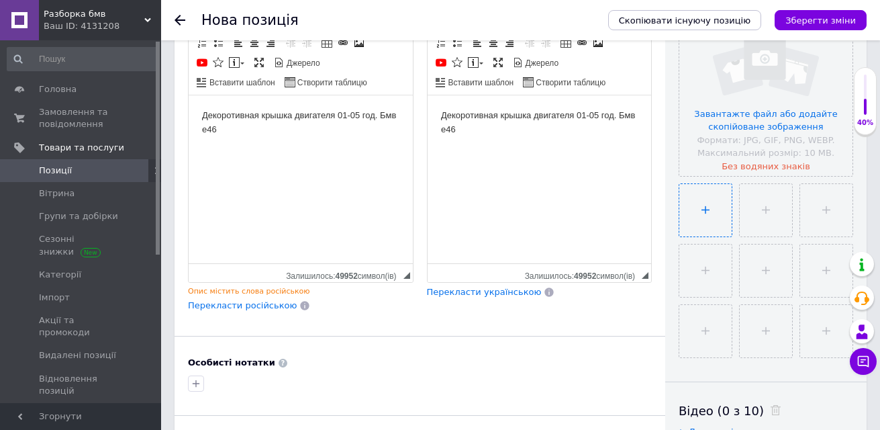
click at [717, 218] on input "file" at bounding box center [706, 210] width 52 height 52
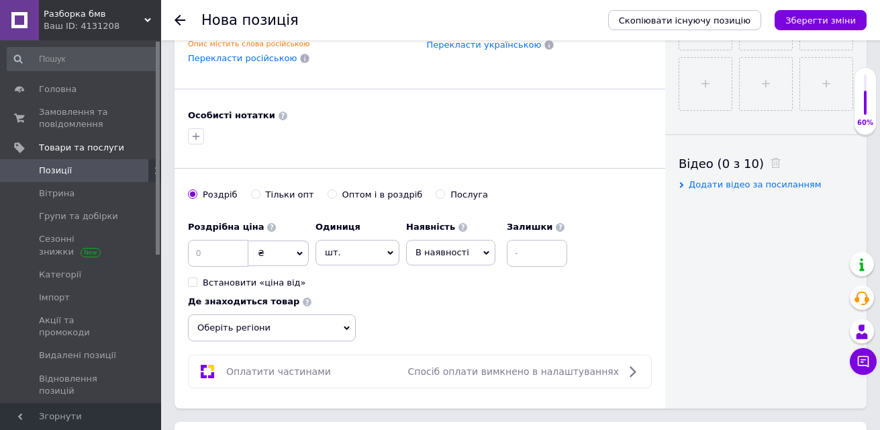
scroll to position [600, 0]
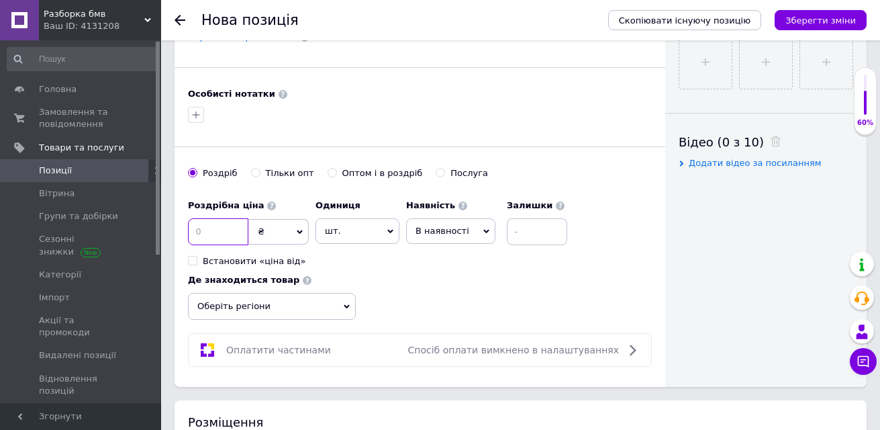
click at [206, 233] on input at bounding box center [218, 231] width 60 height 27
type input "1500"
click at [545, 238] on input at bounding box center [537, 231] width 60 height 27
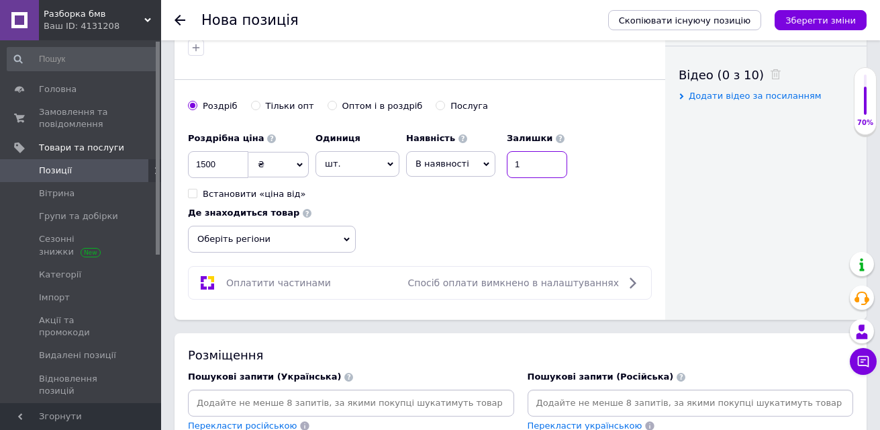
scroll to position [735, 0]
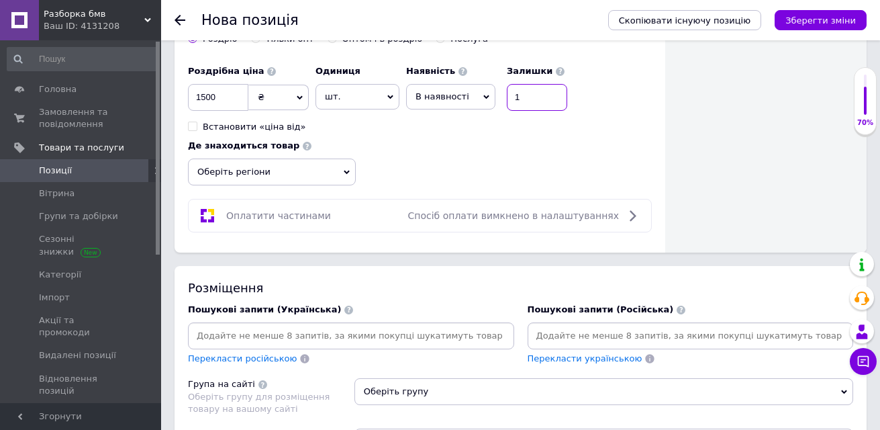
type input "1"
click at [351, 169] on span "Оберіть регіони" at bounding box center [272, 171] width 168 height 27
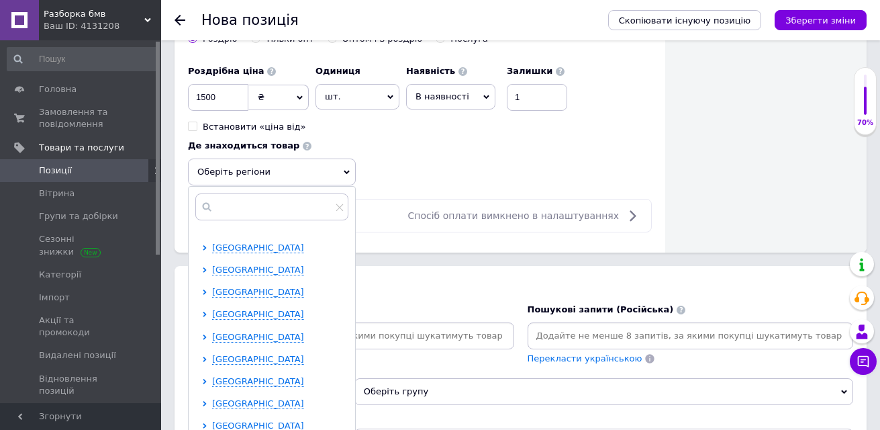
scroll to position [142, 0]
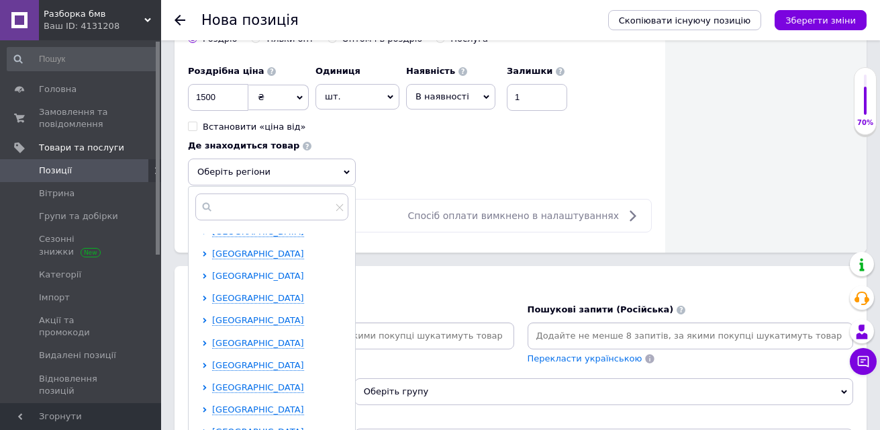
click at [260, 279] on span "[GEOGRAPHIC_DATA]" at bounding box center [258, 276] width 92 height 10
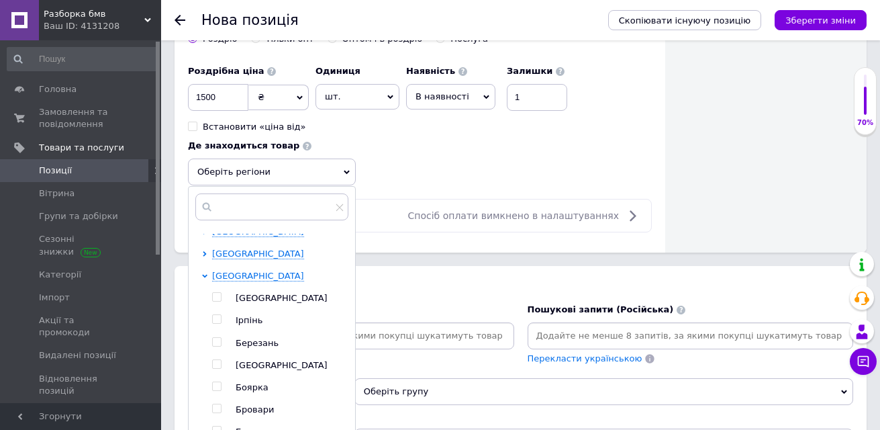
click at [218, 297] on input "checkbox" at bounding box center [216, 297] width 9 height 9
checkbox input "true"
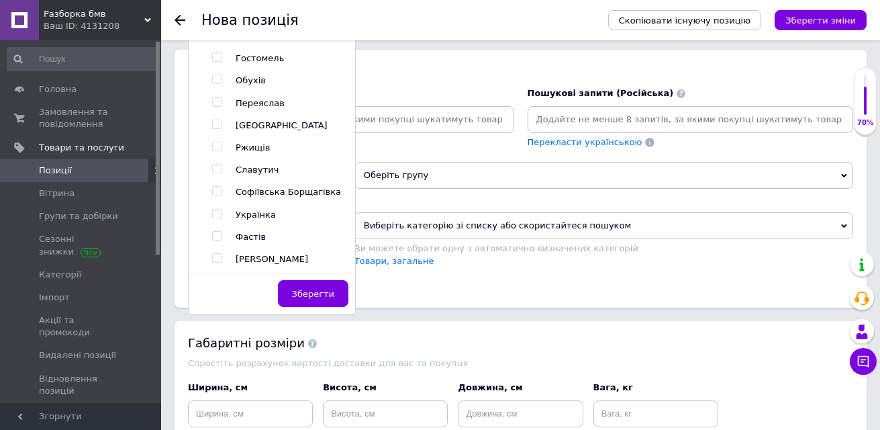
scroll to position [1003, 0]
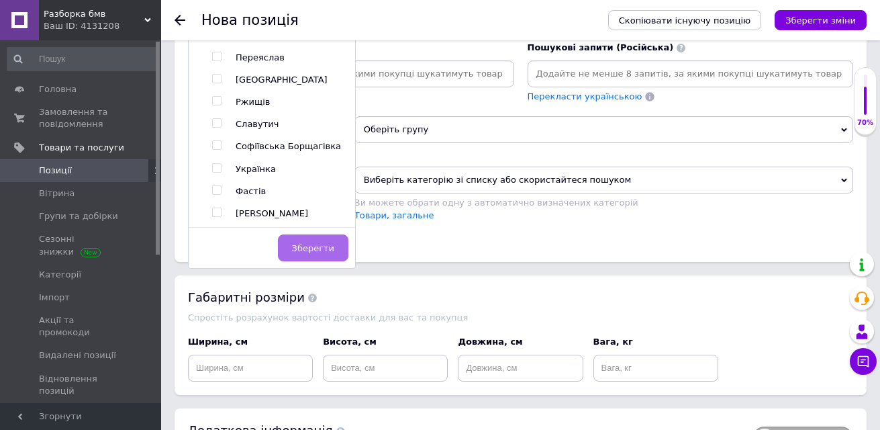
click at [319, 252] on span "Зберегти" at bounding box center [313, 248] width 42 height 10
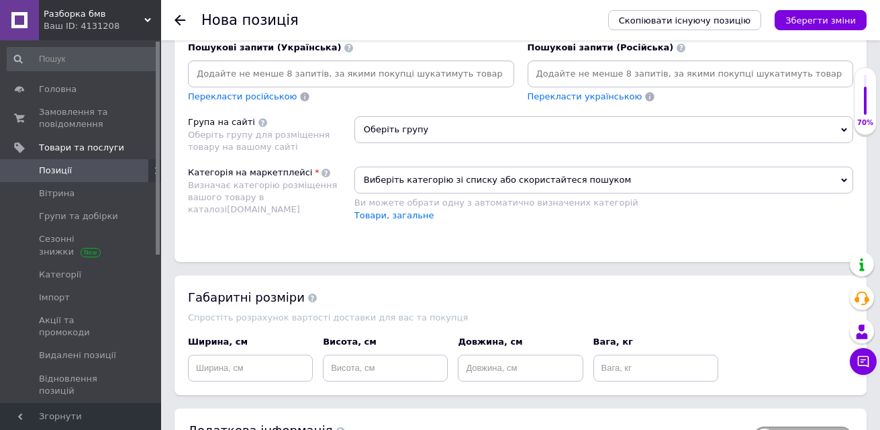
scroll to position [936, 0]
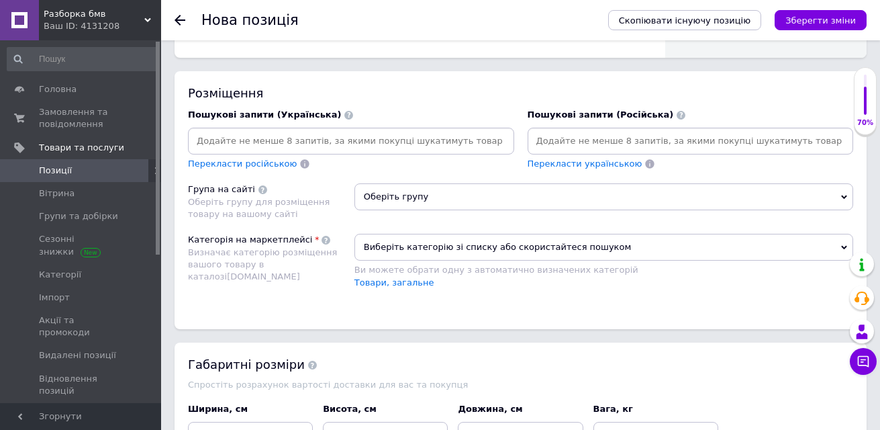
click at [842, 199] on icon at bounding box center [844, 197] width 6 height 6
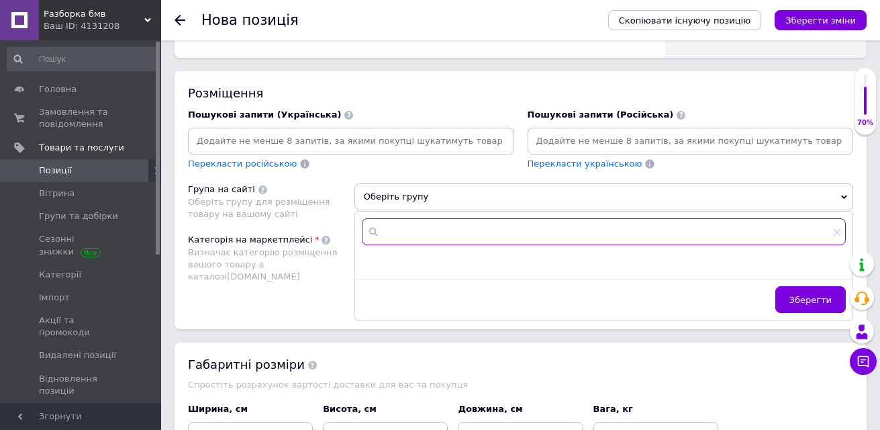
click at [775, 228] on input "text" at bounding box center [604, 231] width 484 height 27
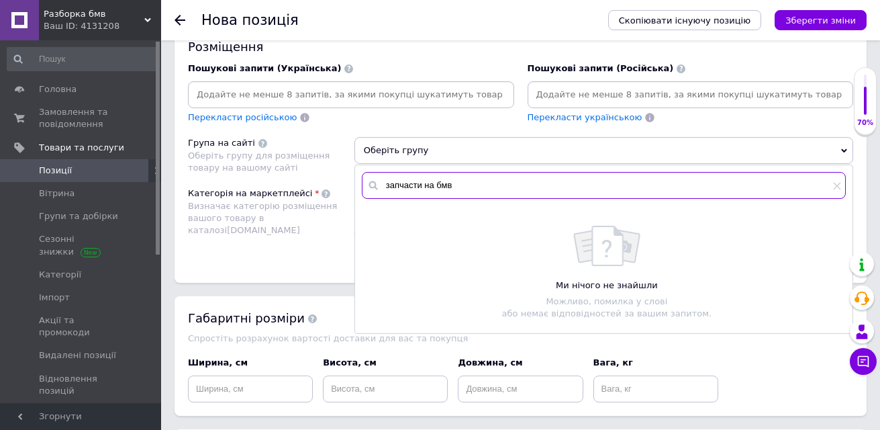
scroll to position [1003, 0]
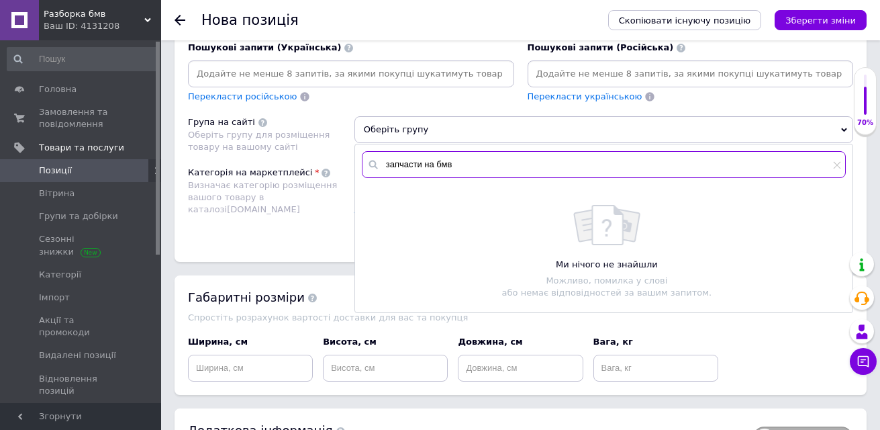
type input "запчасти на бмв"
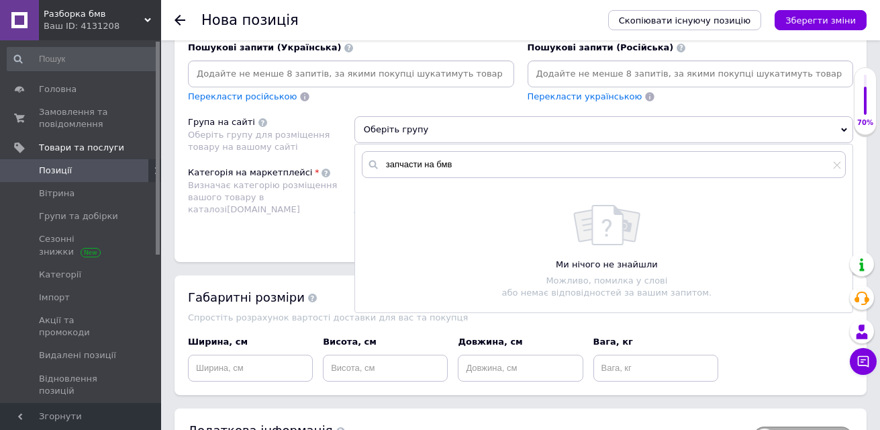
click at [522, 249] on div "Ми нічого не знайшли Можливо, помилка у слові або немає відповідностей за вашим…" at bounding box center [607, 252] width 477 height 94
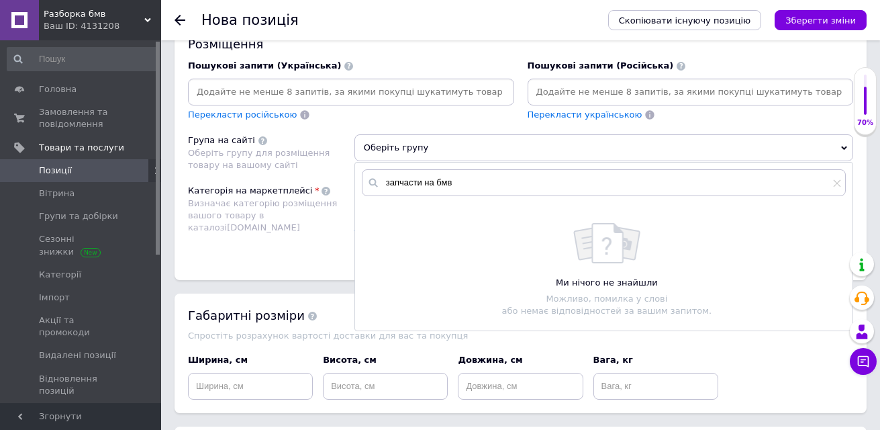
scroll to position [964, 0]
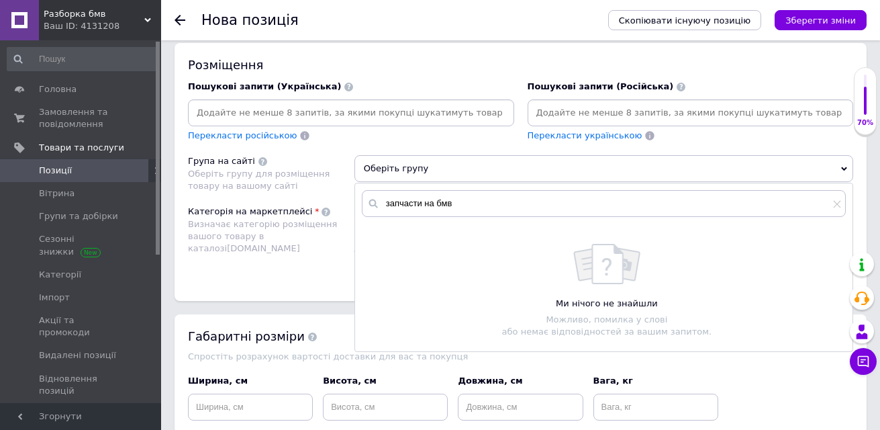
click at [849, 167] on span "Оберіть групу" at bounding box center [604, 168] width 499 height 27
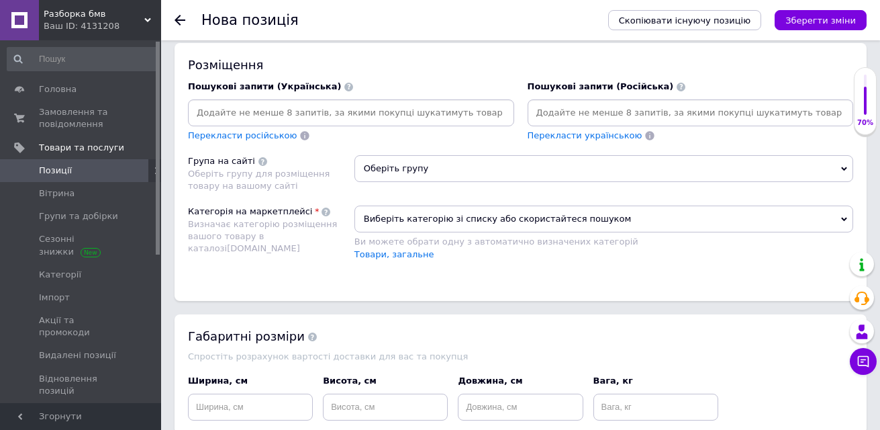
click at [849, 167] on span "Оберіть групу" at bounding box center [604, 168] width 499 height 27
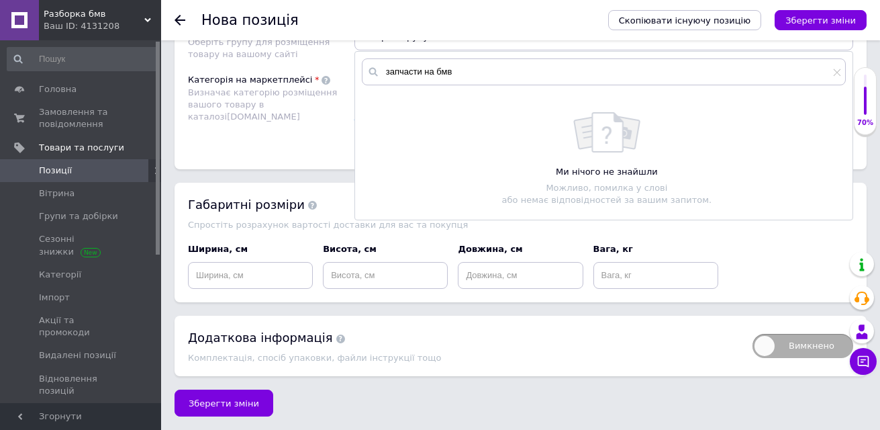
scroll to position [1099, 0]
click at [226, 403] on span "Зберегти зміни" at bounding box center [224, 403] width 71 height 10
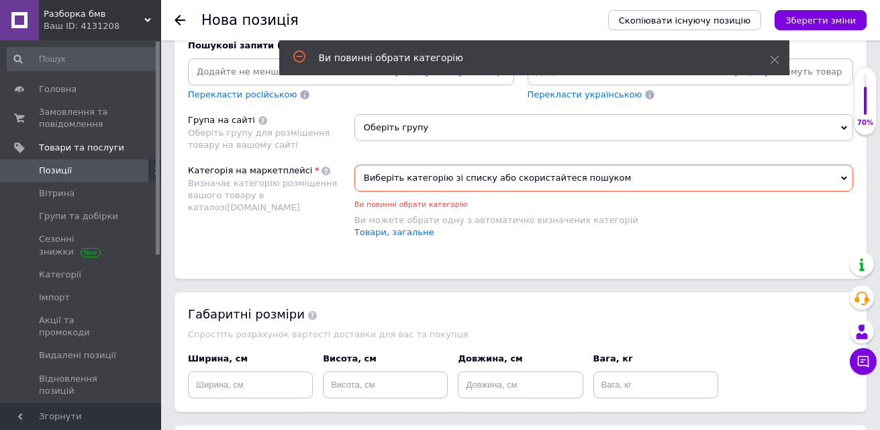
scroll to position [995, 0]
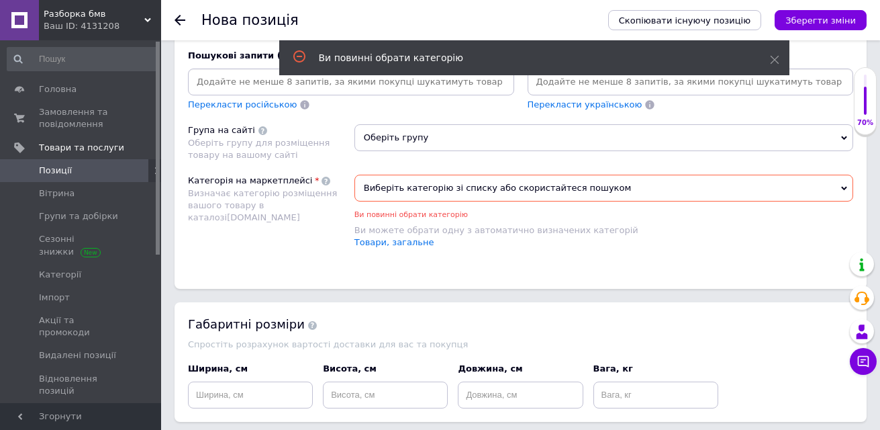
click at [843, 183] on span "Виберіть категорію зі списку або скористайтеся пошуком" at bounding box center [604, 188] width 499 height 27
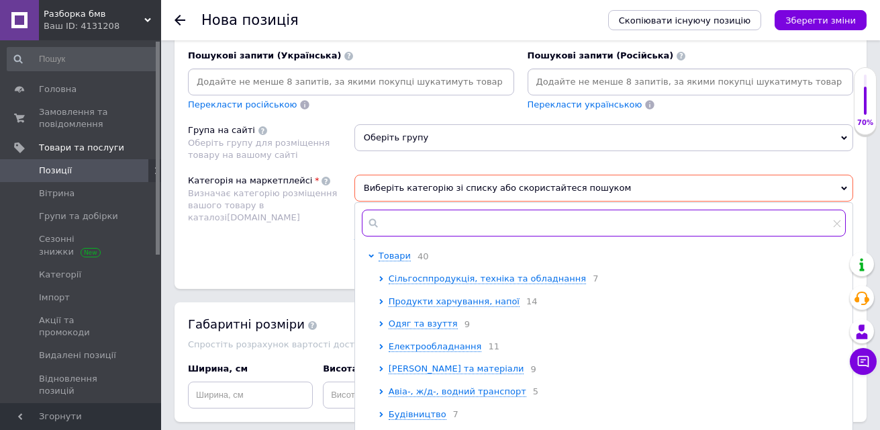
click at [411, 222] on input "text" at bounding box center [604, 223] width 484 height 27
type input "[PERSON_NAME]"
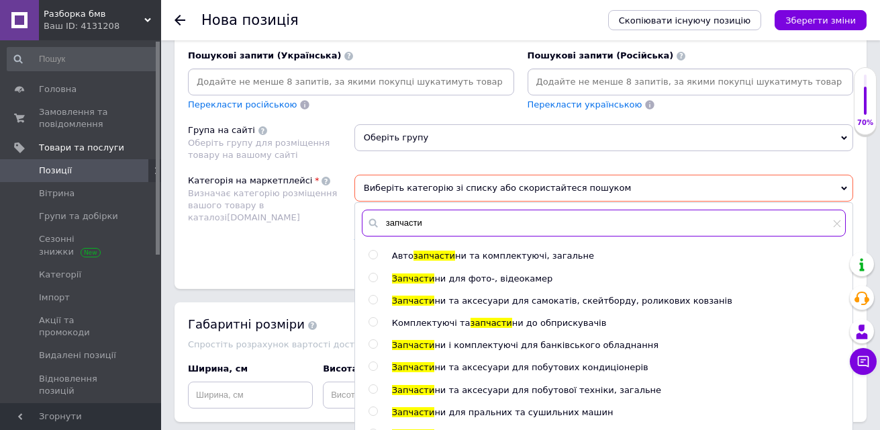
type input "запчасти"
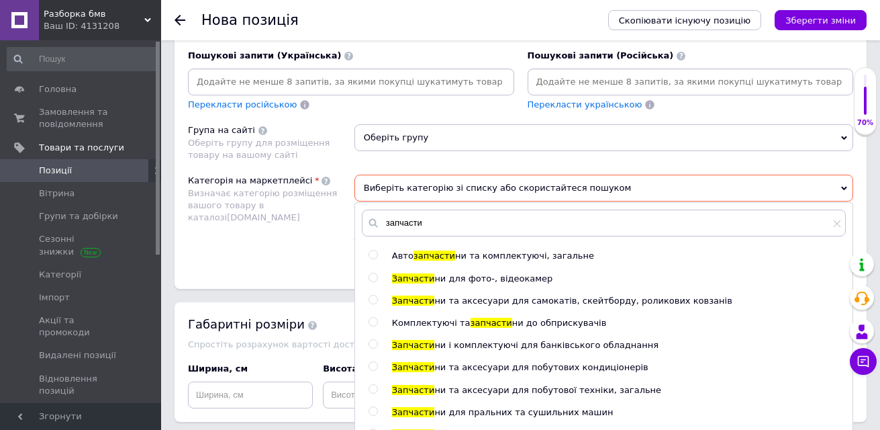
click at [373, 254] on input "radio" at bounding box center [373, 254] width 9 height 9
radio input "true"
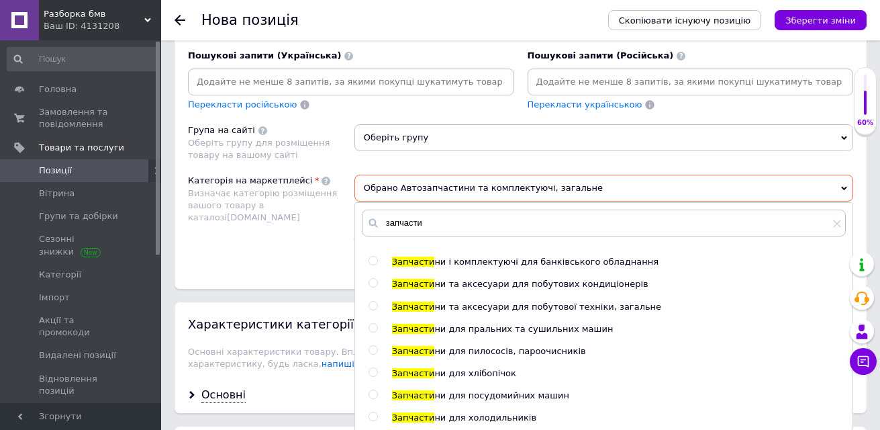
scroll to position [0, 0]
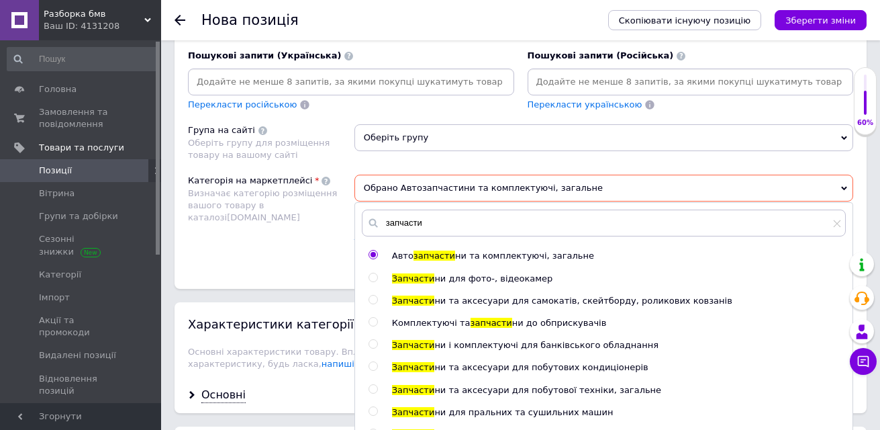
click at [319, 264] on div "Розміщення Пошукові запити (Українська) Перекласти російською Пошукові запити (…" at bounding box center [521, 150] width 692 height 277
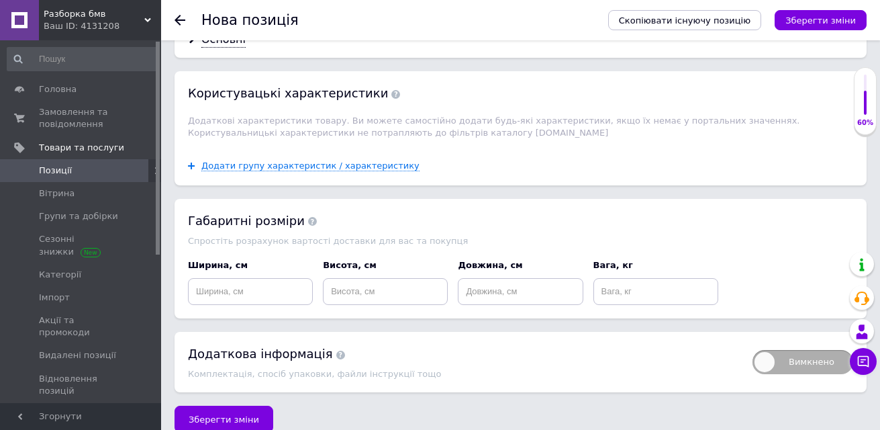
scroll to position [1369, 0]
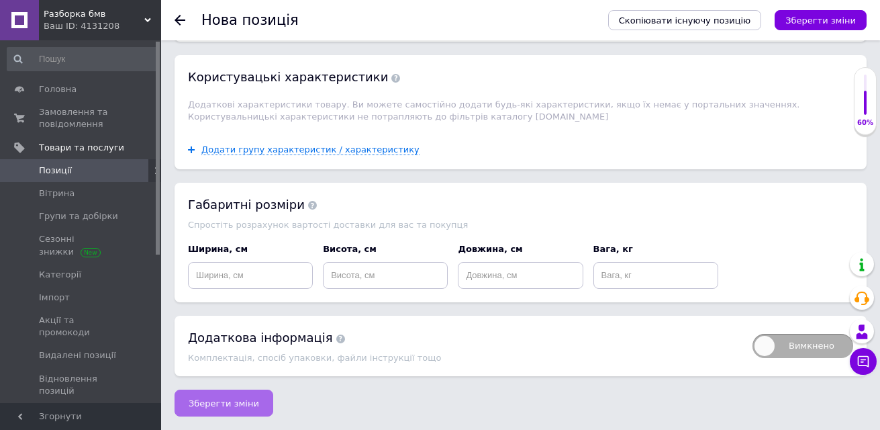
click at [232, 402] on span "Зберегти зміни" at bounding box center [224, 403] width 71 height 10
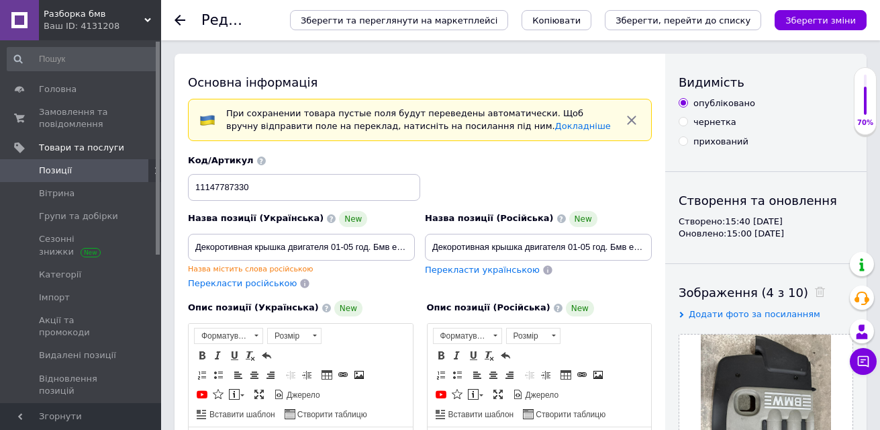
click at [106, 165] on span "Позиції" at bounding box center [81, 171] width 85 height 12
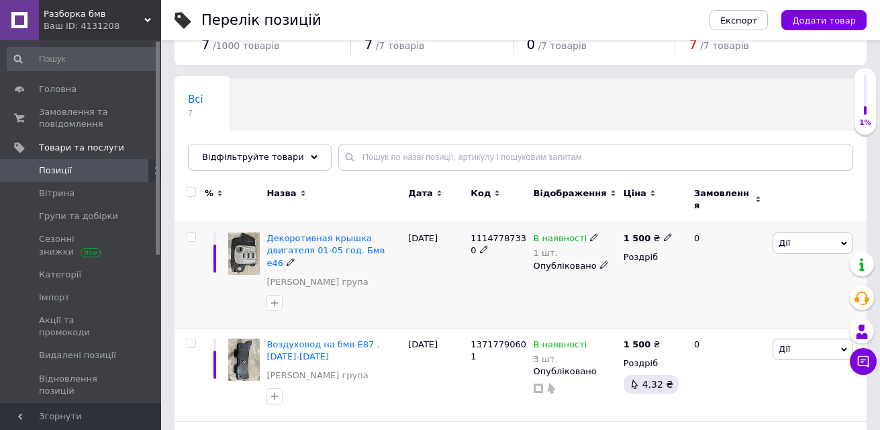
scroll to position [67, 0]
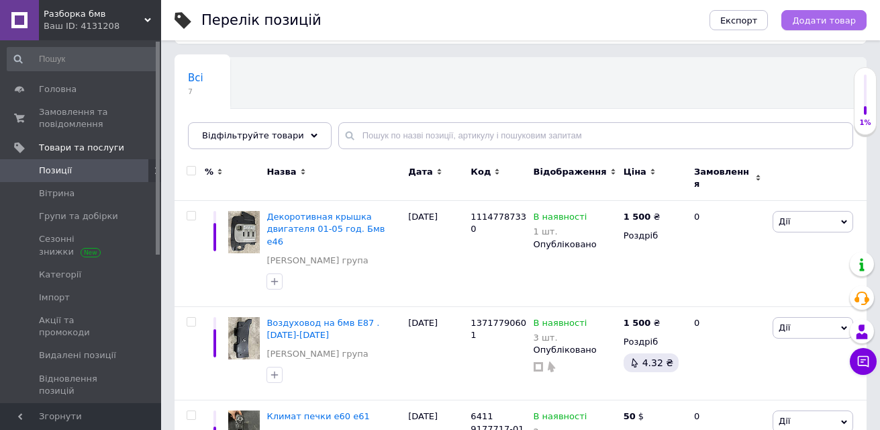
click at [844, 22] on span "Додати товар" at bounding box center [824, 20] width 64 height 10
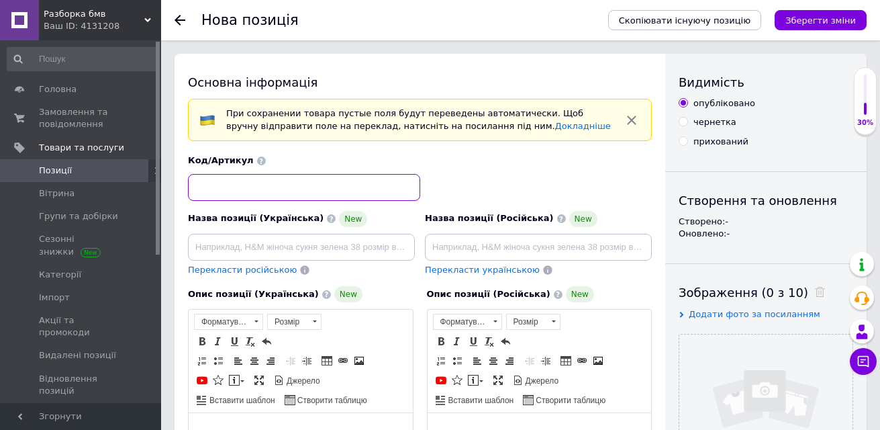
click at [283, 185] on input at bounding box center [304, 187] width 232 height 27
type input "13717787132"
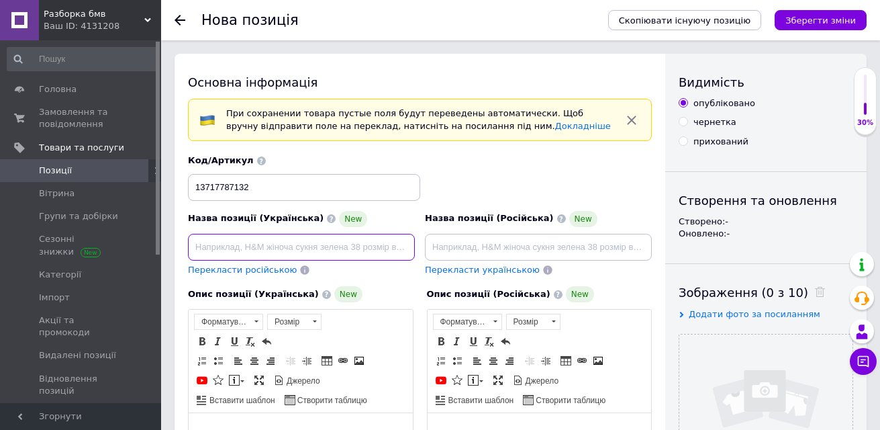
click at [316, 244] on input at bounding box center [301, 247] width 227 height 27
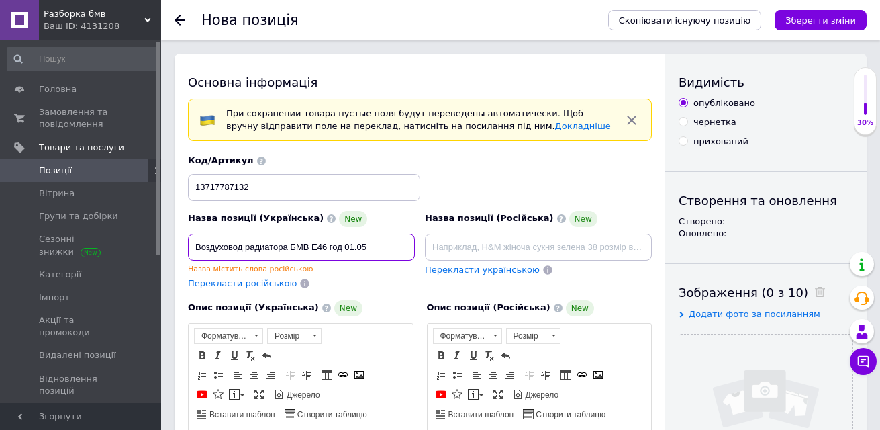
type input "Воздуховод радиатора БМВ Е46 год 01.05"
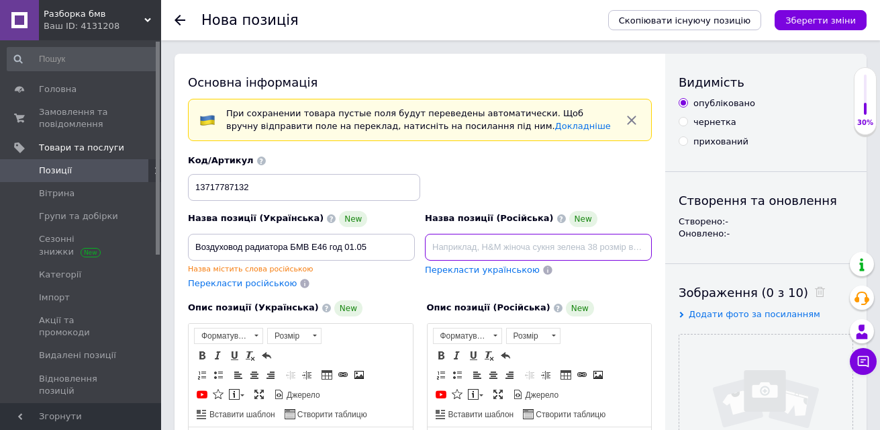
click at [459, 252] on input at bounding box center [538, 247] width 227 height 27
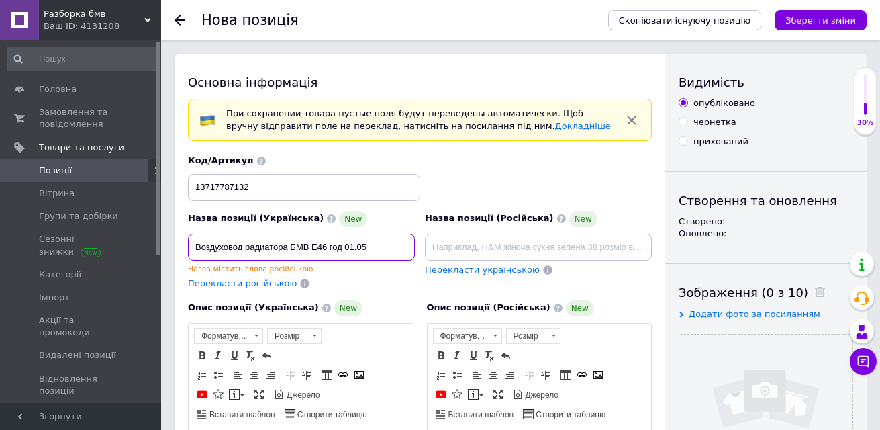
drag, startPoint x: 368, startPoint y: 244, endPoint x: 178, endPoint y: 222, distance: 191.3
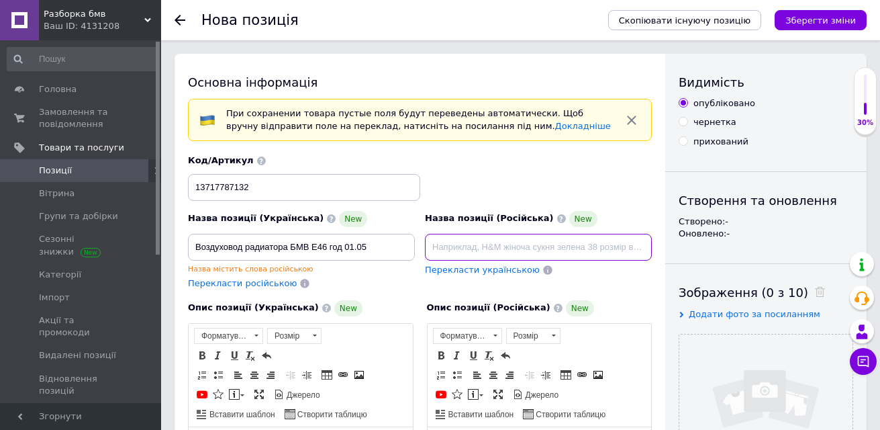
click at [523, 244] on input at bounding box center [538, 247] width 227 height 27
paste input "Воздуховод радиатора БМВ Е46 год 01.05"
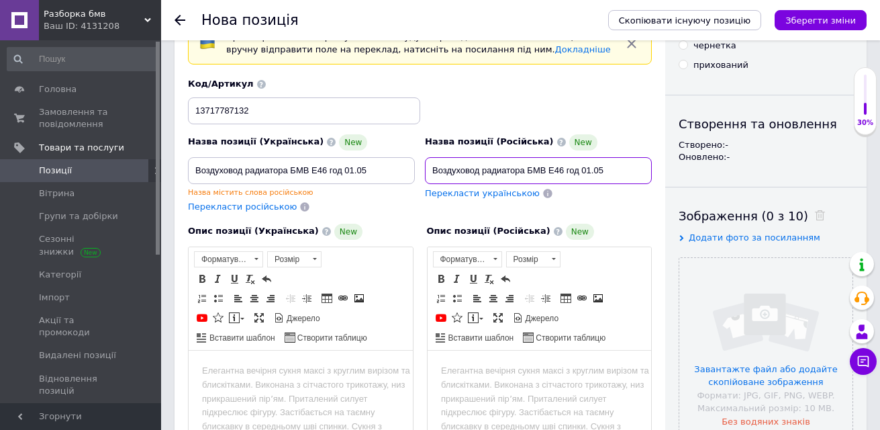
scroll to position [67, 0]
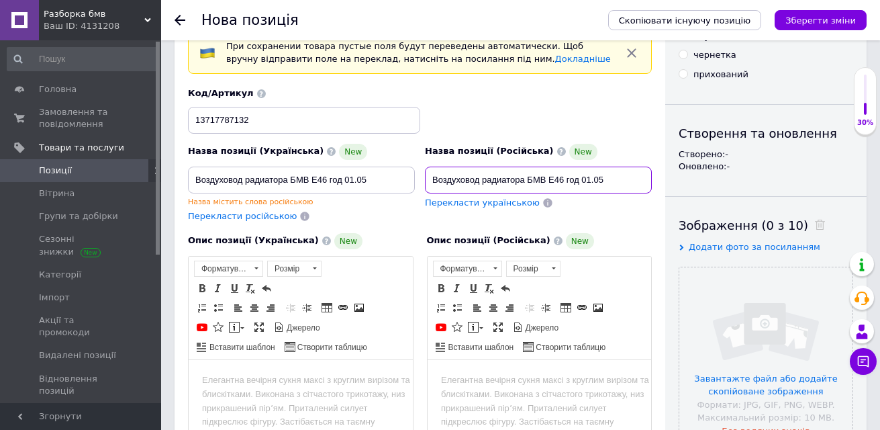
type input "Воздуховод радиатора БМВ Е46 год 01.05"
drag, startPoint x: 375, startPoint y: 177, endPoint x: 190, endPoint y: 169, distance: 185.5
click at [190, 169] on input "Воздуховод радиатора БМВ Е46 год 01.05" at bounding box center [301, 180] width 227 height 27
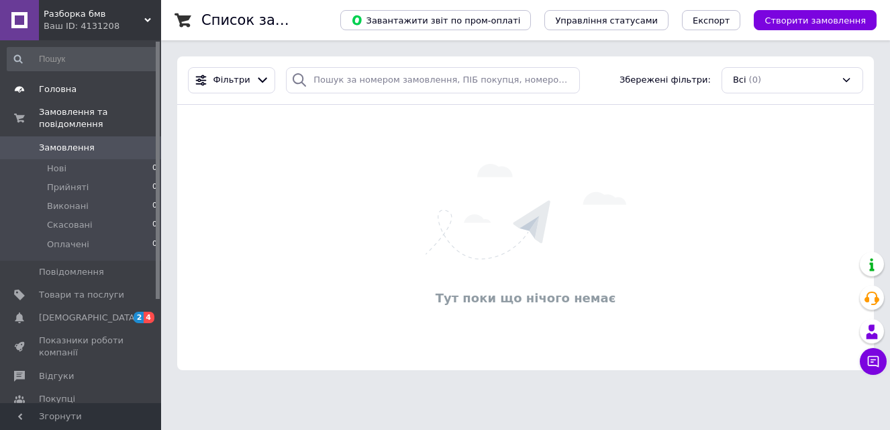
click at [85, 81] on link "Головна" at bounding box center [82, 89] width 165 height 23
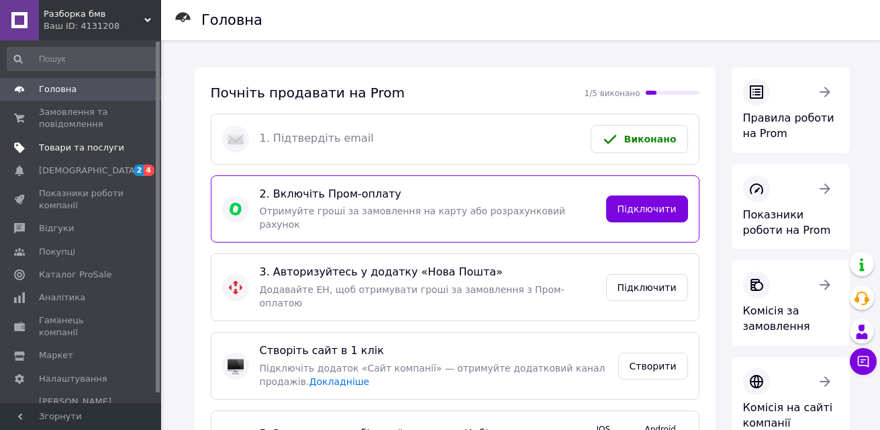
click at [77, 144] on span "Товари та послуги" at bounding box center [81, 148] width 85 height 12
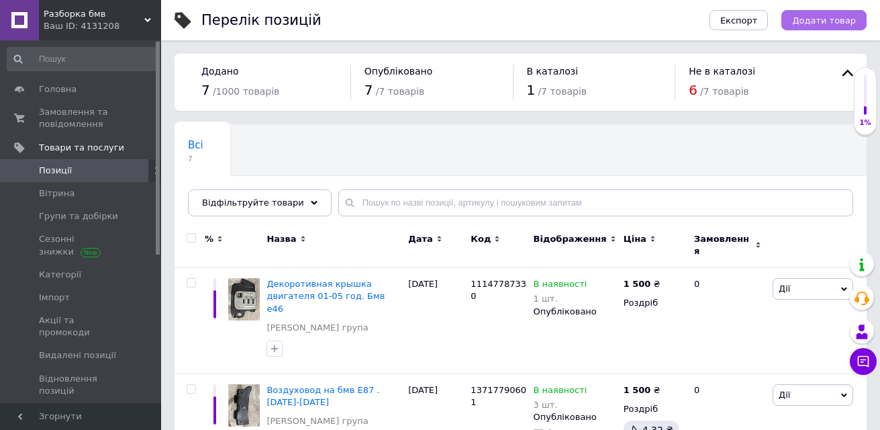
click at [834, 12] on button "Додати товар" at bounding box center [824, 20] width 85 height 20
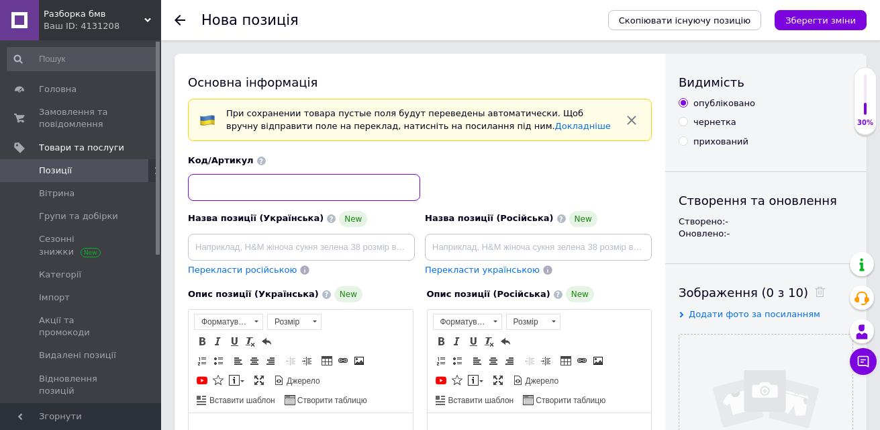
drag, startPoint x: 308, startPoint y: 187, endPoint x: 308, endPoint y: 165, distance: 22.2
click at [309, 187] on input at bounding box center [304, 187] width 232 height 27
type input "я"
drag, startPoint x: 306, startPoint y: 160, endPoint x: 614, endPoint y: 184, distance: 309.8
click at [614, 184] on div "Код/Артикул я" at bounding box center [420, 178] width 474 height 56
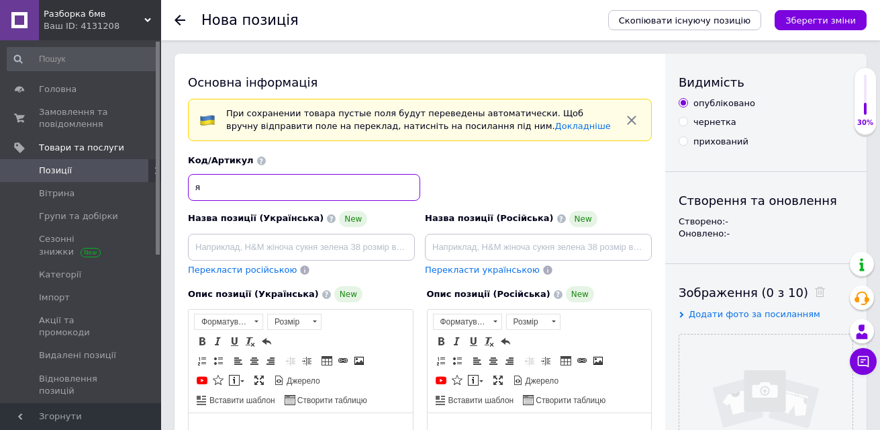
click at [241, 181] on input "я" at bounding box center [304, 187] width 232 height 27
type input "13717787132"
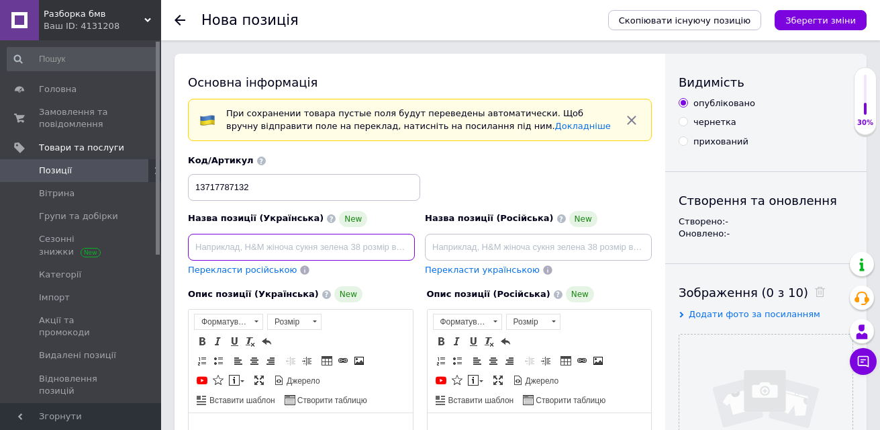
click at [259, 249] on input at bounding box center [301, 247] width 227 height 27
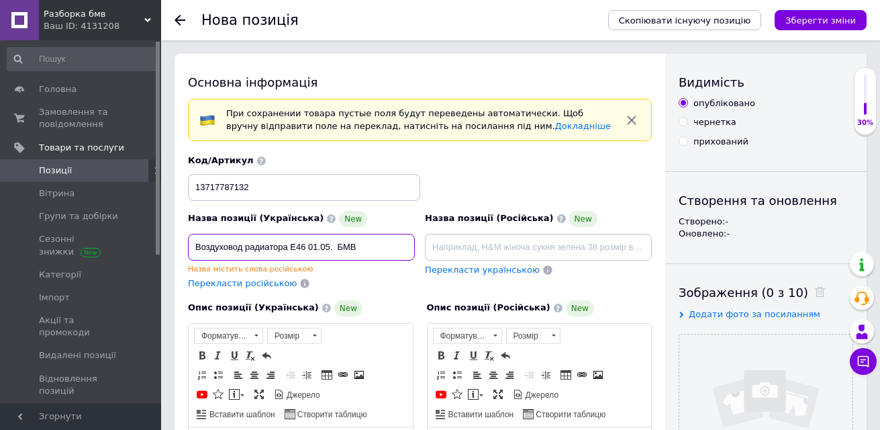
drag, startPoint x: 364, startPoint y: 244, endPoint x: 181, endPoint y: 262, distance: 183.5
type input "Воздуховод радиатора Е46 01.05. БМВ"
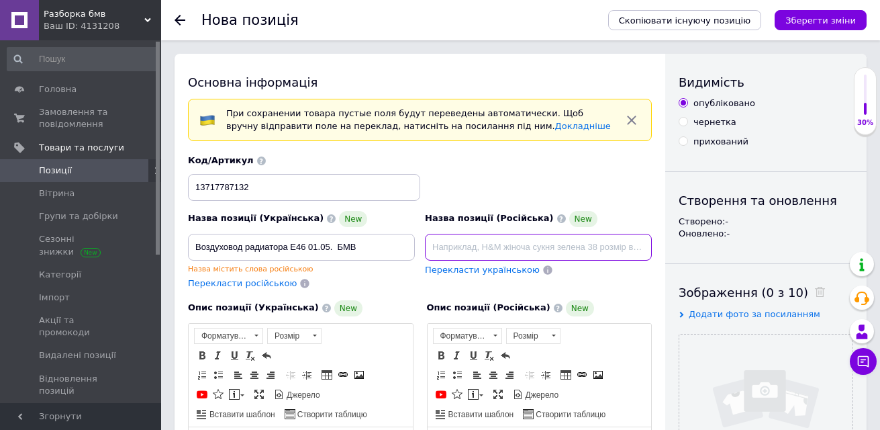
click at [579, 250] on input at bounding box center [538, 247] width 227 height 27
paste input "Воздуховод радиатора Е46 01.05. БМВ"
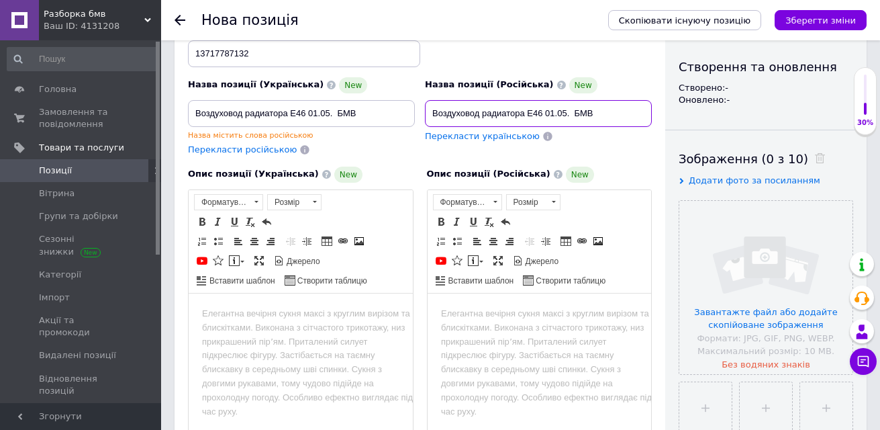
scroll to position [134, 0]
type input "Воздуховод радиатора Е46 01.05. БМВ"
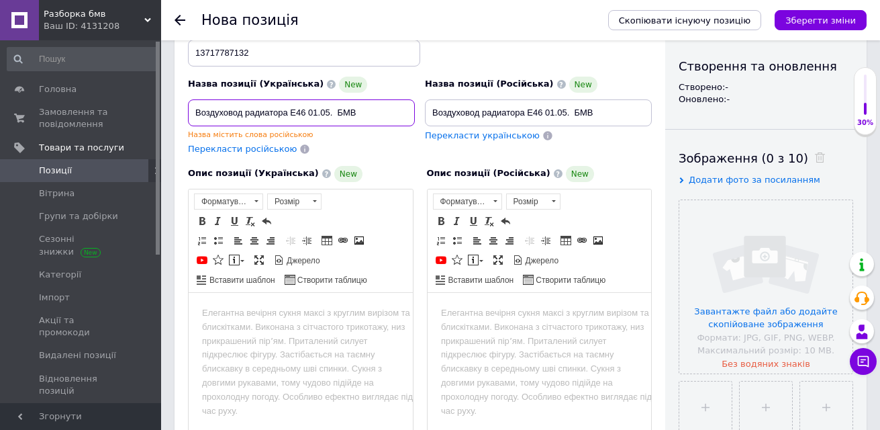
drag, startPoint x: 324, startPoint y: 126, endPoint x: 177, endPoint y: 143, distance: 148.1
click at [177, 143] on div "Основна інформація При сохранении товара пустые поля будут переведены автоматич…" at bounding box center [420, 379] width 491 height 920
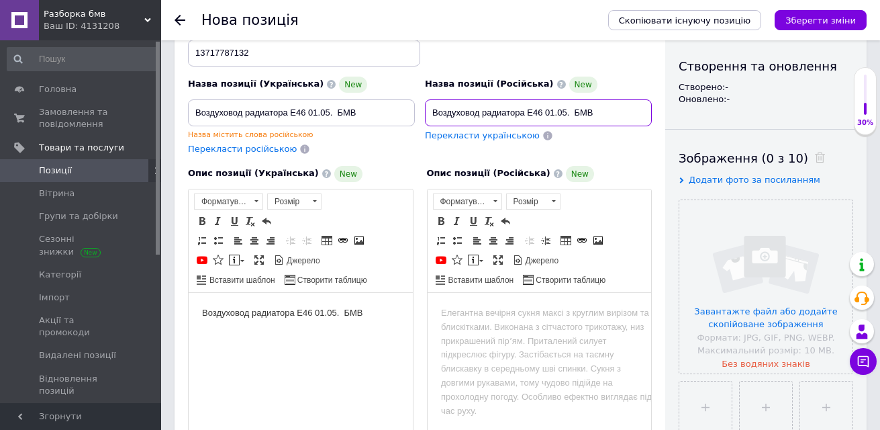
drag, startPoint x: 602, startPoint y: 107, endPoint x: 425, endPoint y: 128, distance: 177.8
click at [425, 128] on div "Назва позиції (Російська) New Воздуховод радиатора Е46 01.05. БМВ Перекласти ук…" at bounding box center [538, 115] width 237 height 89
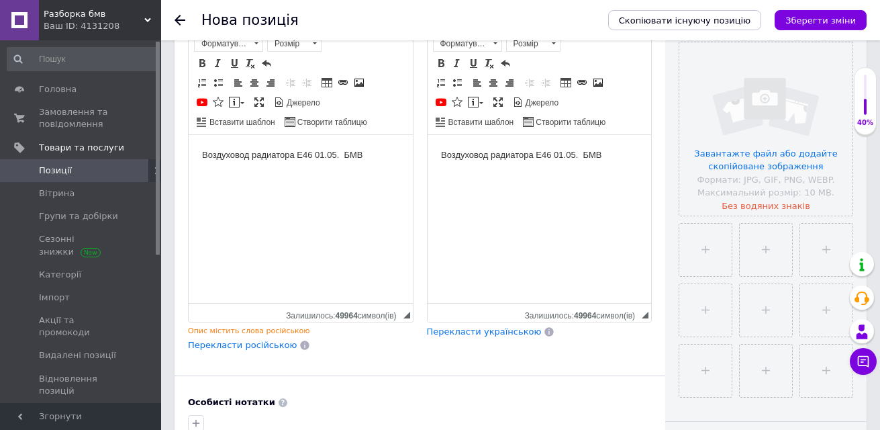
scroll to position [269, 0]
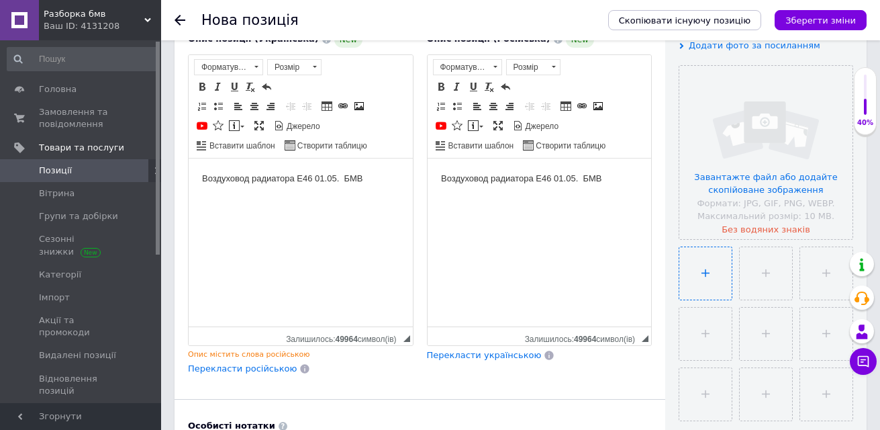
click at [698, 271] on input "file" at bounding box center [706, 273] width 52 height 52
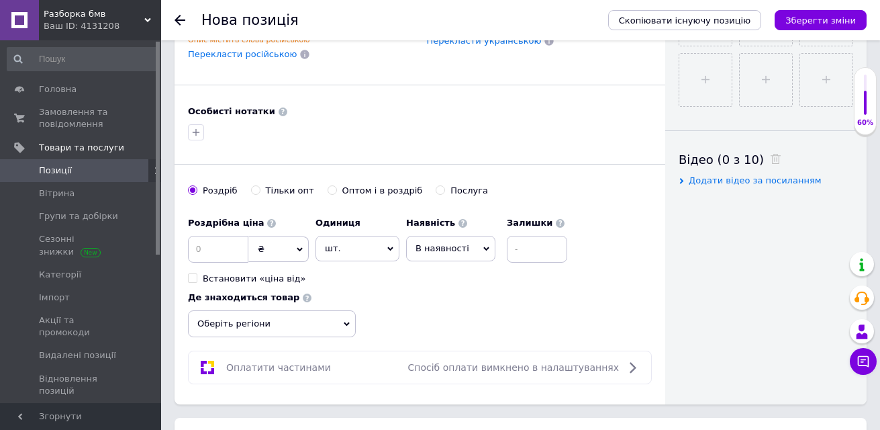
scroll to position [604, 0]
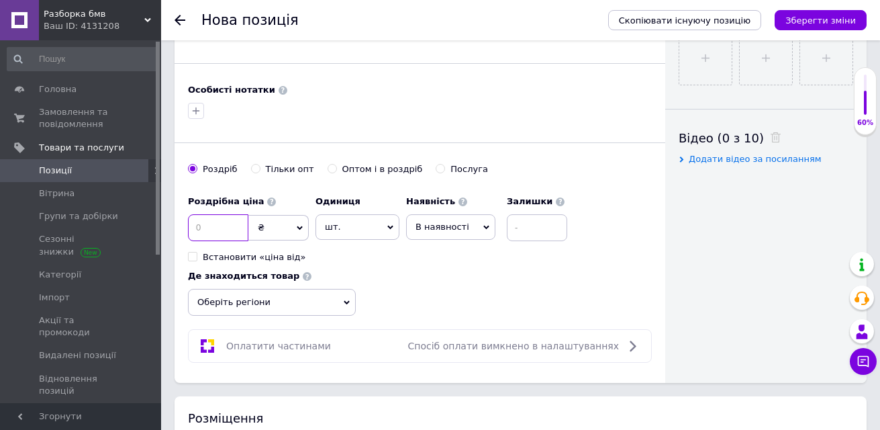
click at [222, 230] on input at bounding box center [218, 227] width 60 height 27
type input "1500"
click at [530, 228] on input at bounding box center [537, 227] width 60 height 27
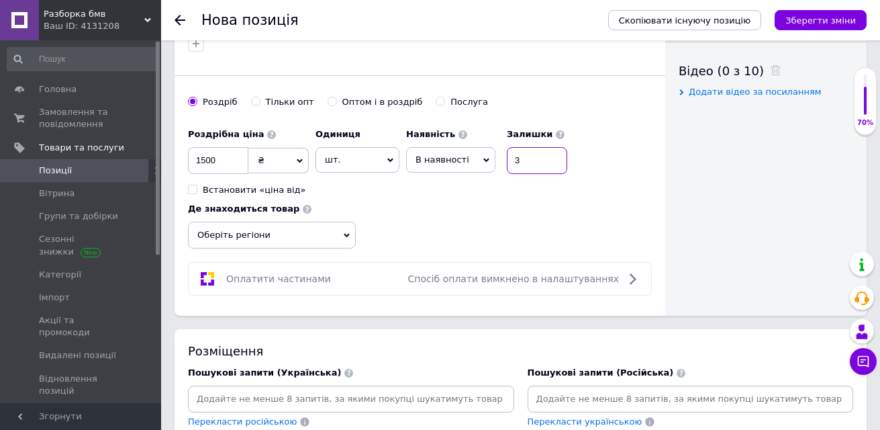
scroll to position [739, 0]
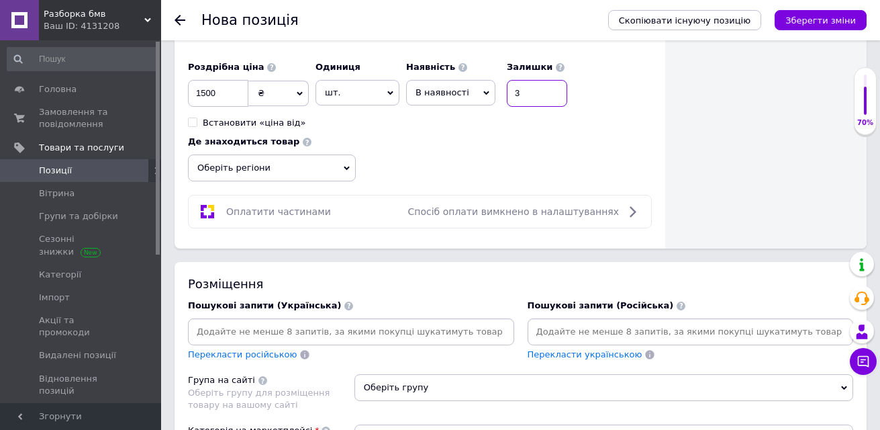
type input "3"
click at [349, 170] on icon at bounding box center [347, 168] width 6 height 6
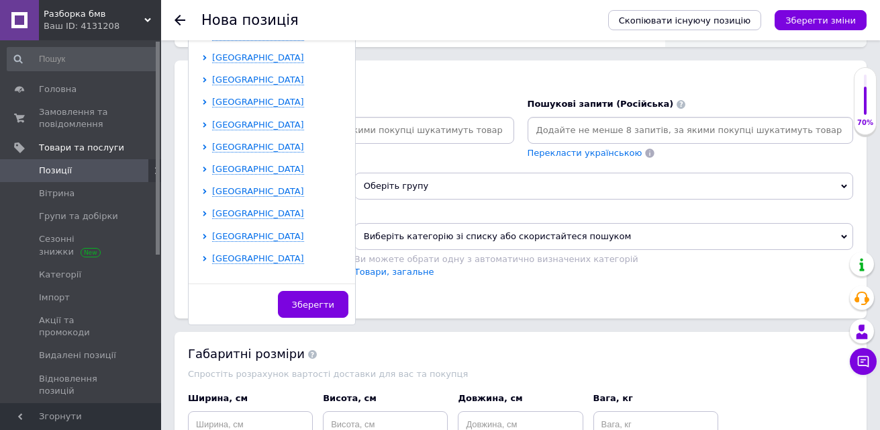
scroll to position [8, 0]
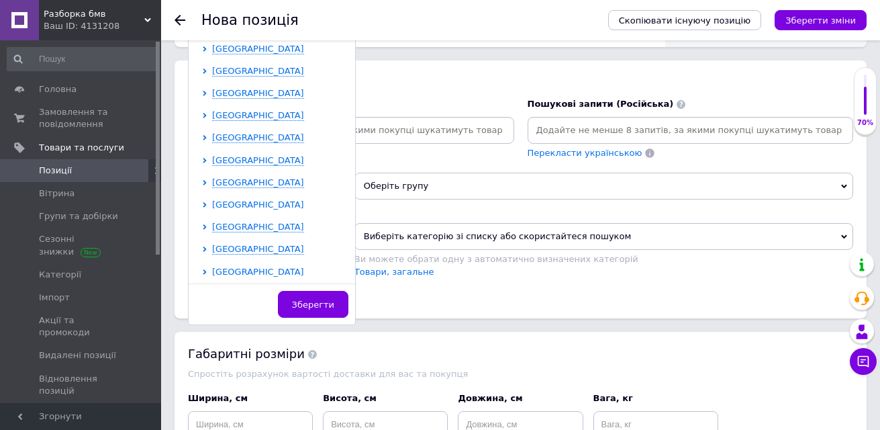
click at [263, 206] on span "[GEOGRAPHIC_DATA]" at bounding box center [258, 204] width 92 height 10
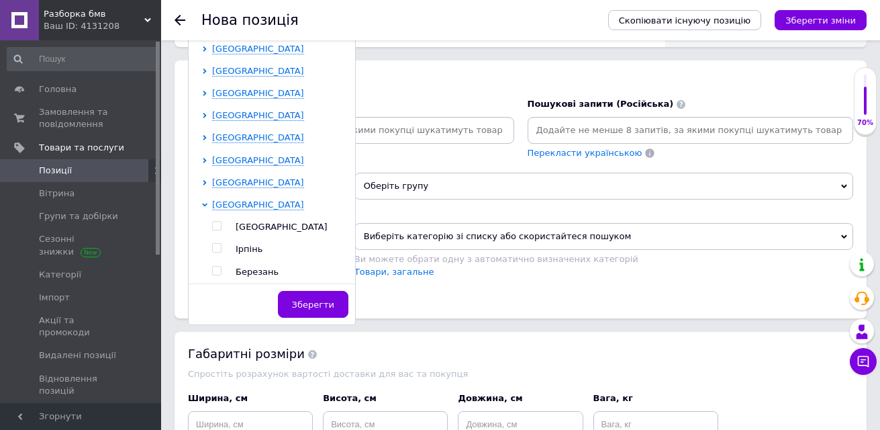
click at [212, 226] on input "checkbox" at bounding box center [216, 226] width 9 height 9
checkbox input "true"
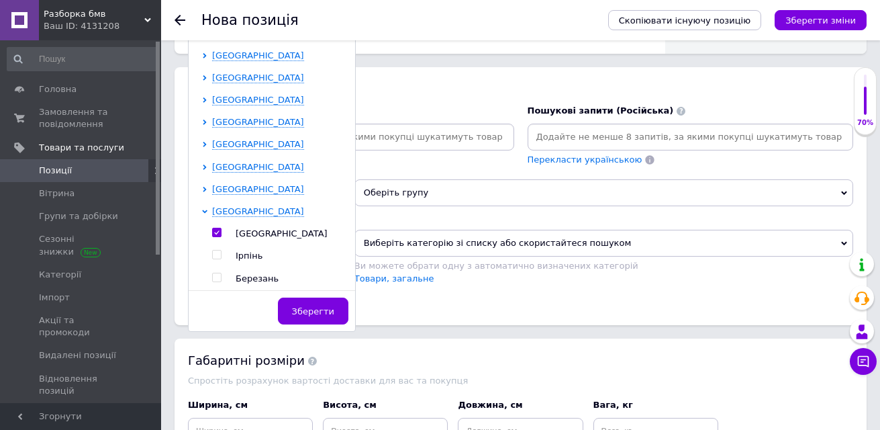
scroll to position [947, 0]
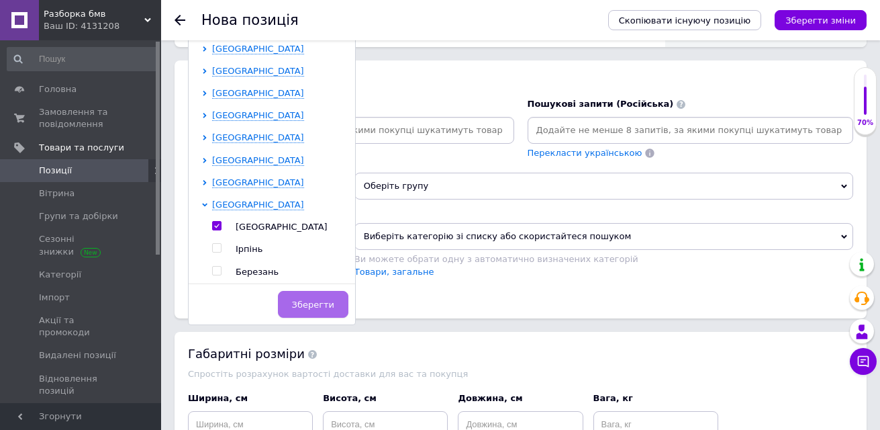
click at [325, 307] on span "Зберегти" at bounding box center [313, 304] width 42 height 10
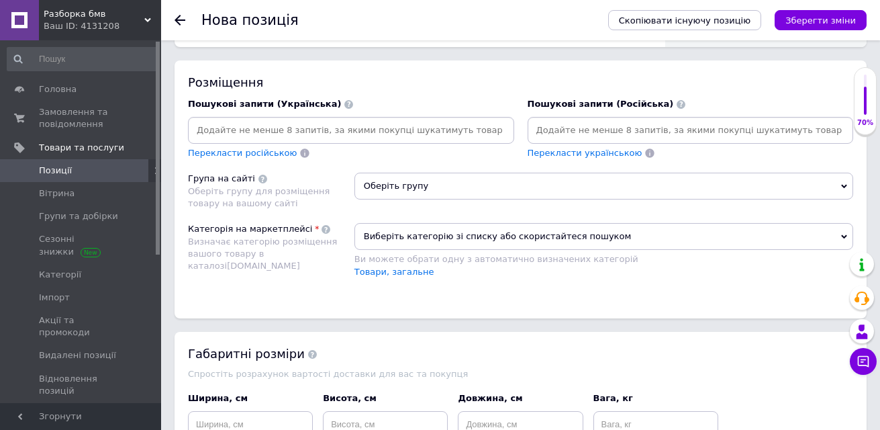
click at [647, 237] on span "Виберіть категорію зі списку або скористайтеся пошуком" at bounding box center [604, 236] width 499 height 27
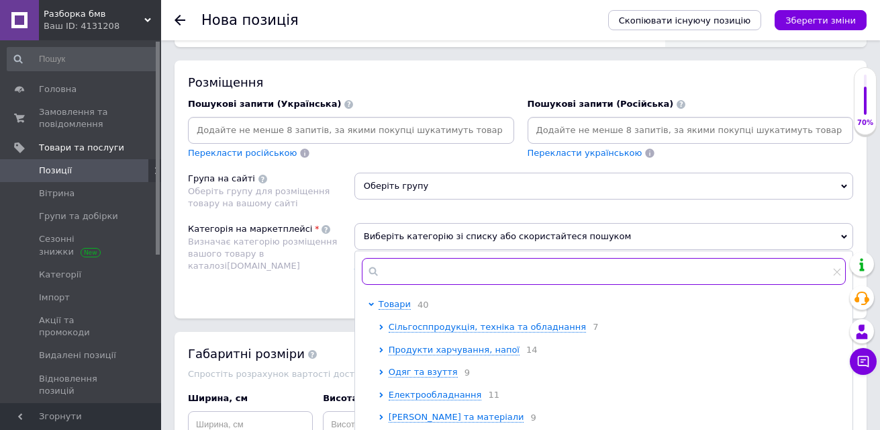
click at [420, 277] on input "text" at bounding box center [604, 271] width 484 height 27
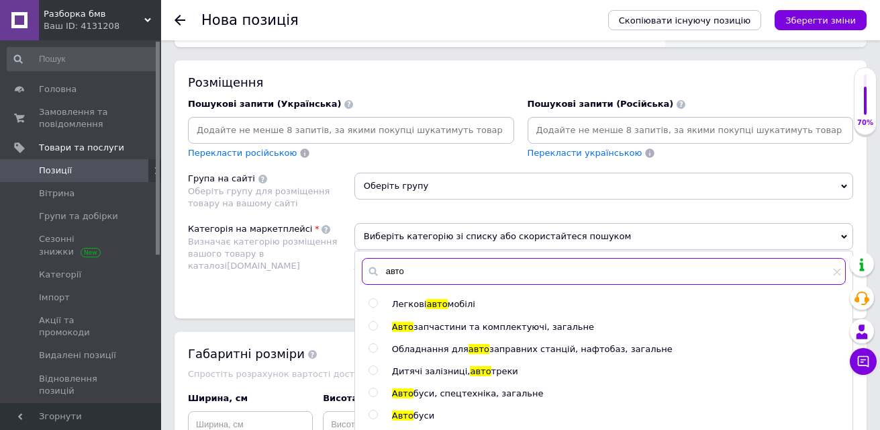
type input "авто"
click at [373, 325] on input "radio" at bounding box center [373, 326] width 9 height 9
radio input "true"
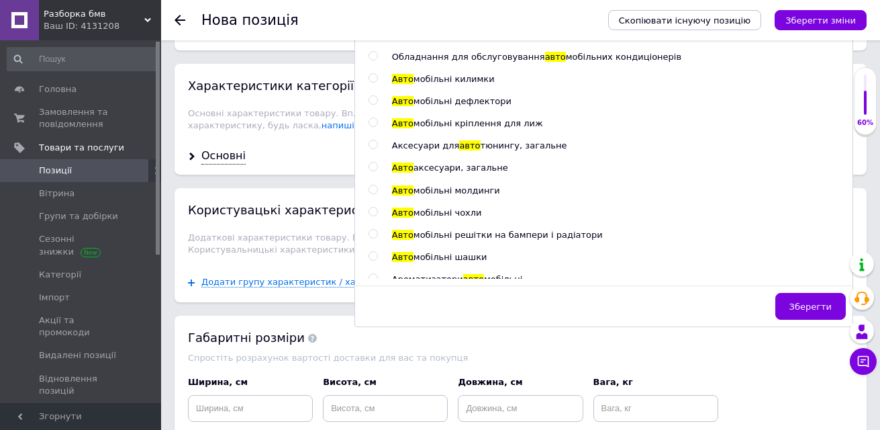
scroll to position [1215, 0]
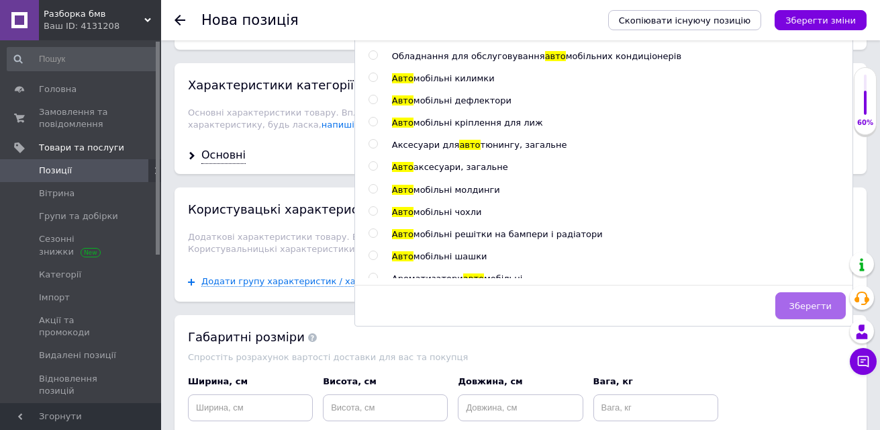
click at [810, 307] on span "Зберегти" at bounding box center [811, 306] width 42 height 10
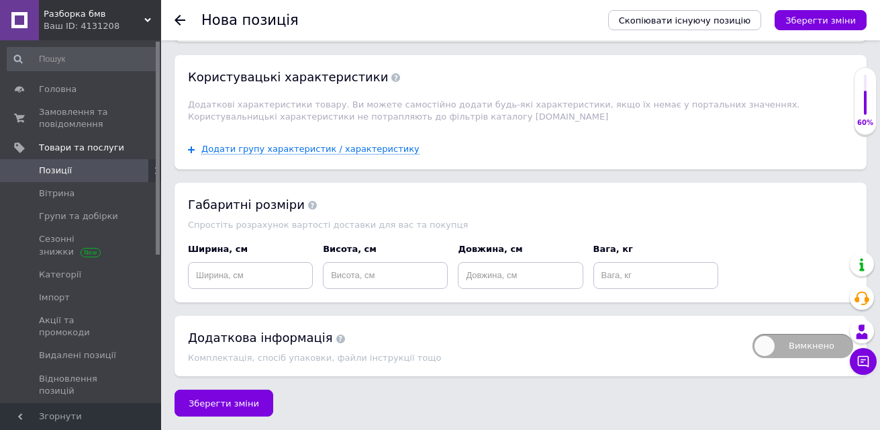
scroll to position [1350, 0]
click at [236, 400] on span "Зберегти зміни" at bounding box center [224, 403] width 71 height 10
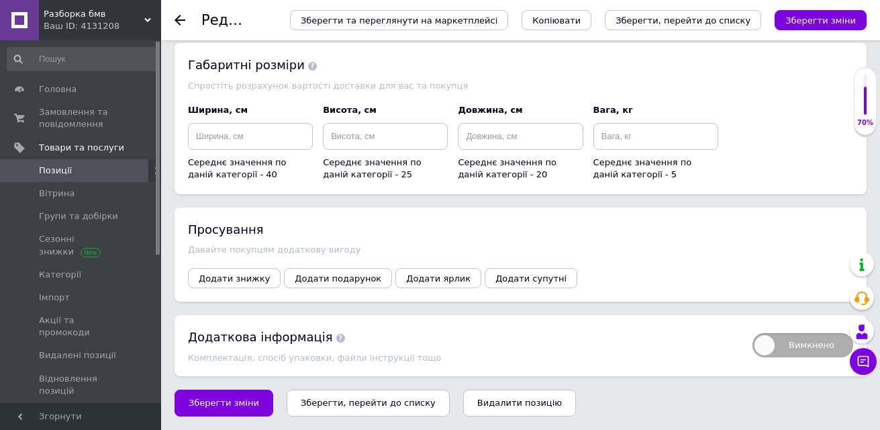
scroll to position [1480, 0]
click at [199, 399] on span "Зберегти зміни" at bounding box center [224, 403] width 71 height 10
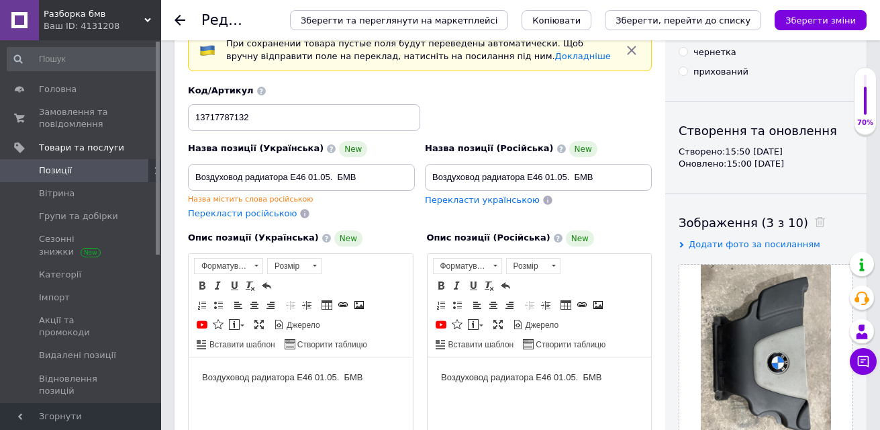
scroll to position [0, 0]
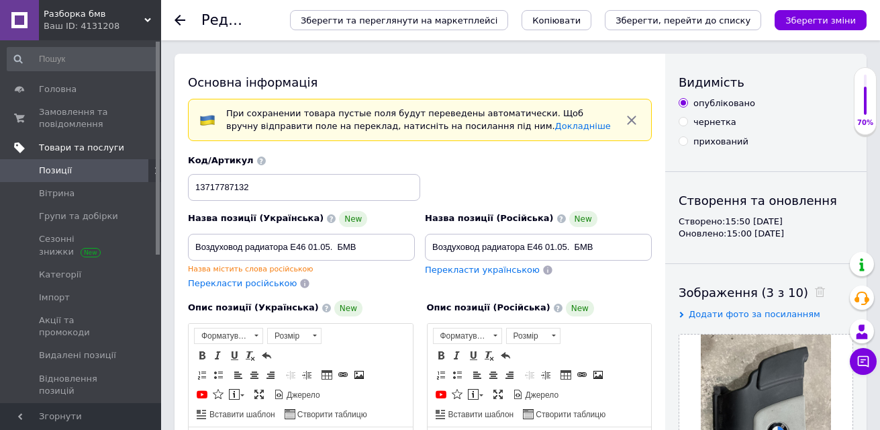
click at [81, 150] on span "Товари та послуги" at bounding box center [81, 148] width 85 height 12
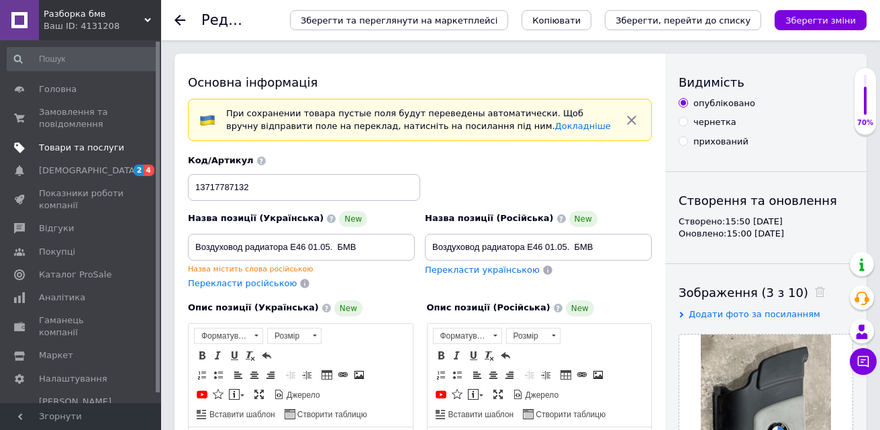
click at [86, 146] on span "Товари та послуги" at bounding box center [81, 148] width 85 height 12
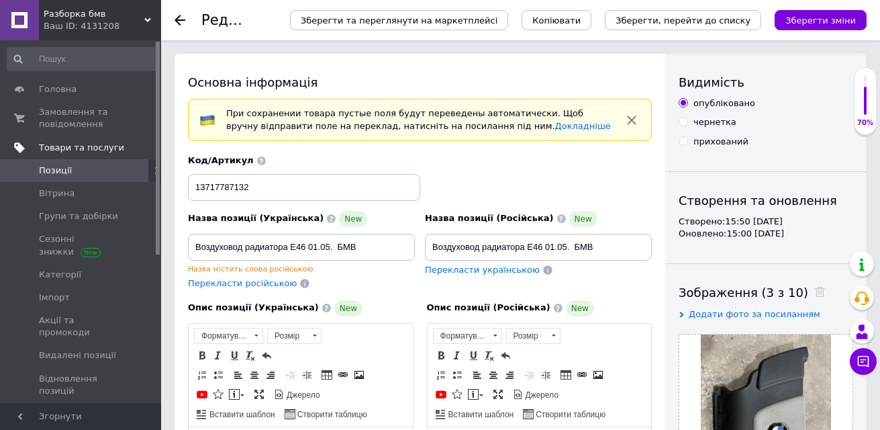
click at [104, 145] on span "Товари та послуги" at bounding box center [81, 148] width 85 height 12
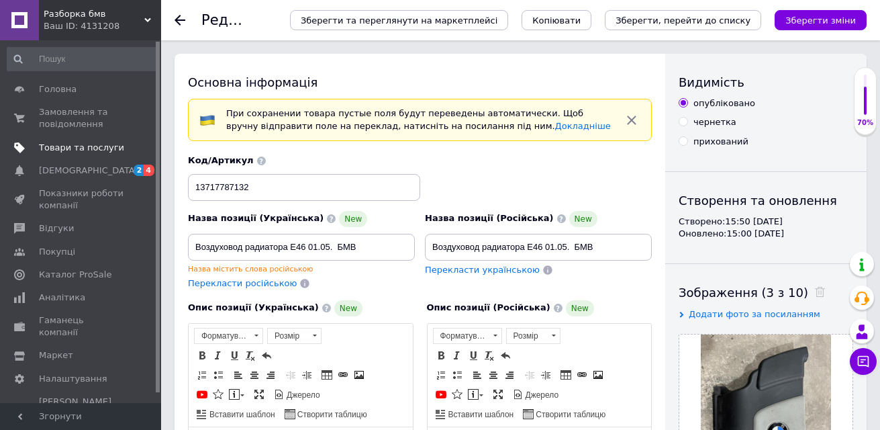
click at [116, 142] on span "Товари та послуги" at bounding box center [81, 148] width 85 height 12
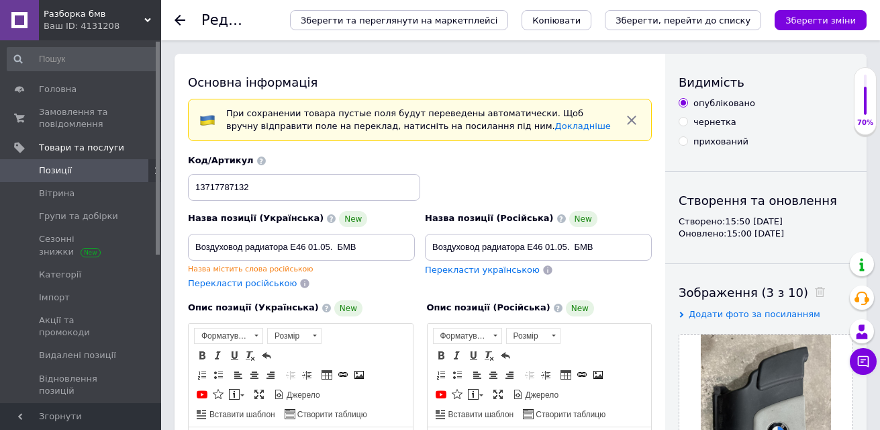
click at [82, 171] on span "Позиції" at bounding box center [81, 171] width 85 height 12
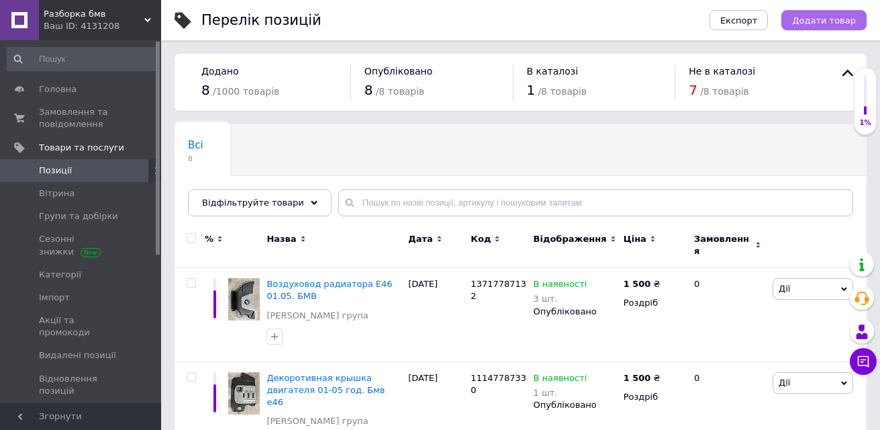
click at [809, 23] on span "Додати товар" at bounding box center [824, 20] width 64 height 10
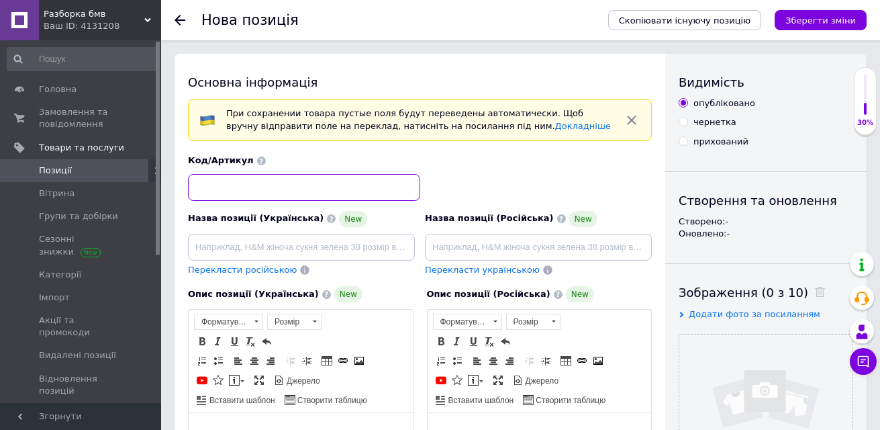
click at [301, 186] on input at bounding box center [304, 187] width 232 height 27
type input "4607127"
